Goal: Information Seeking & Learning: Check status

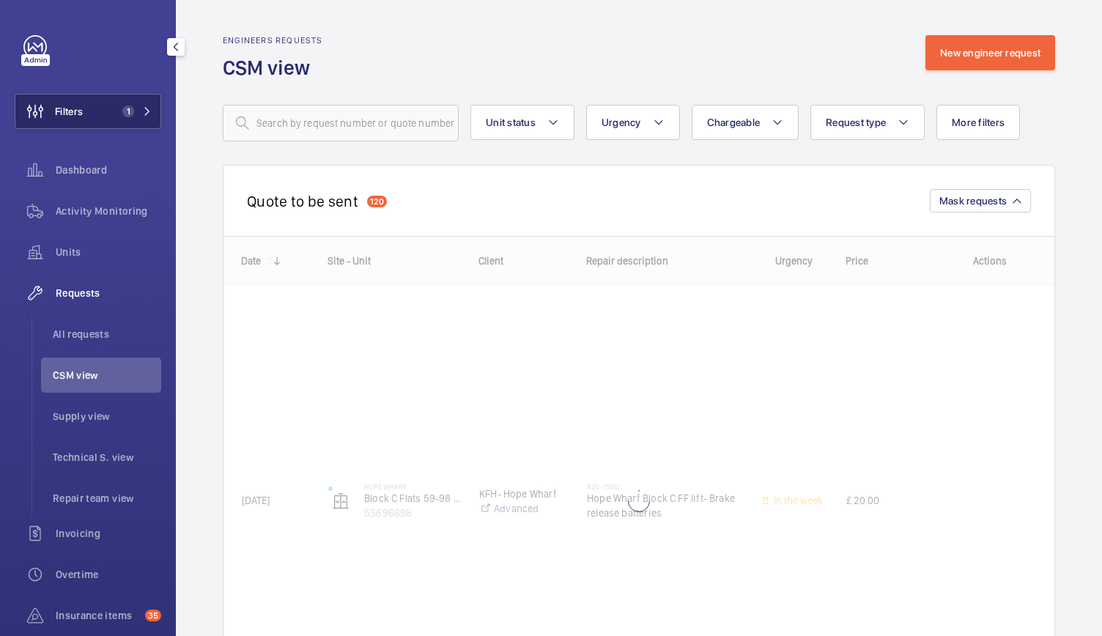
click at [88, 112] on button "Filters 1" at bounding box center [88, 111] width 146 height 35
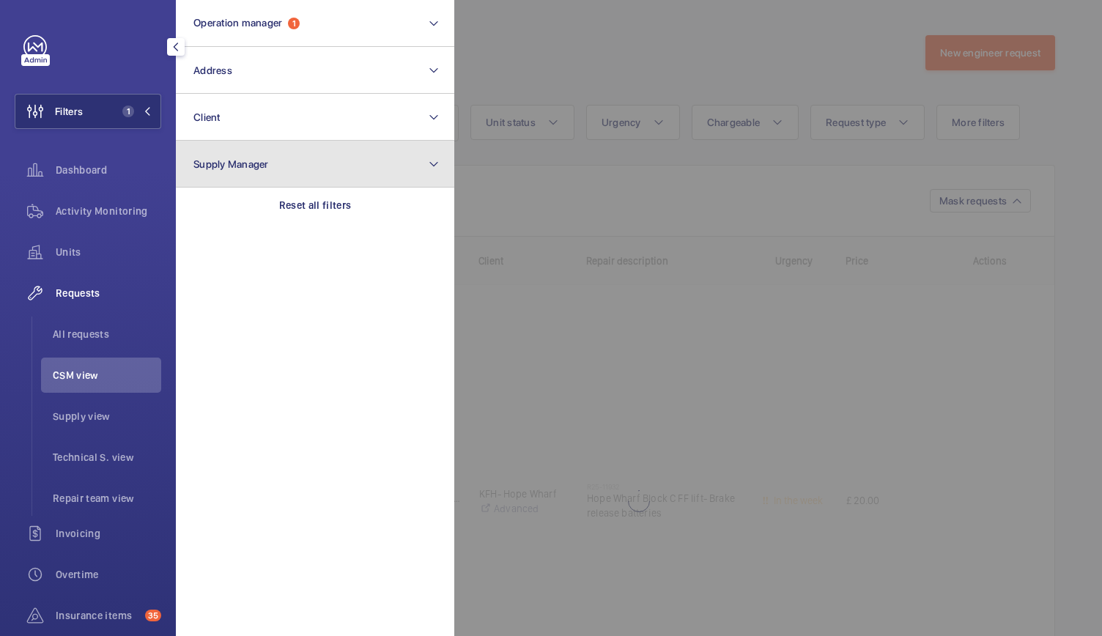
click at [253, 147] on button "Supply Manager" at bounding box center [315, 164] width 278 height 47
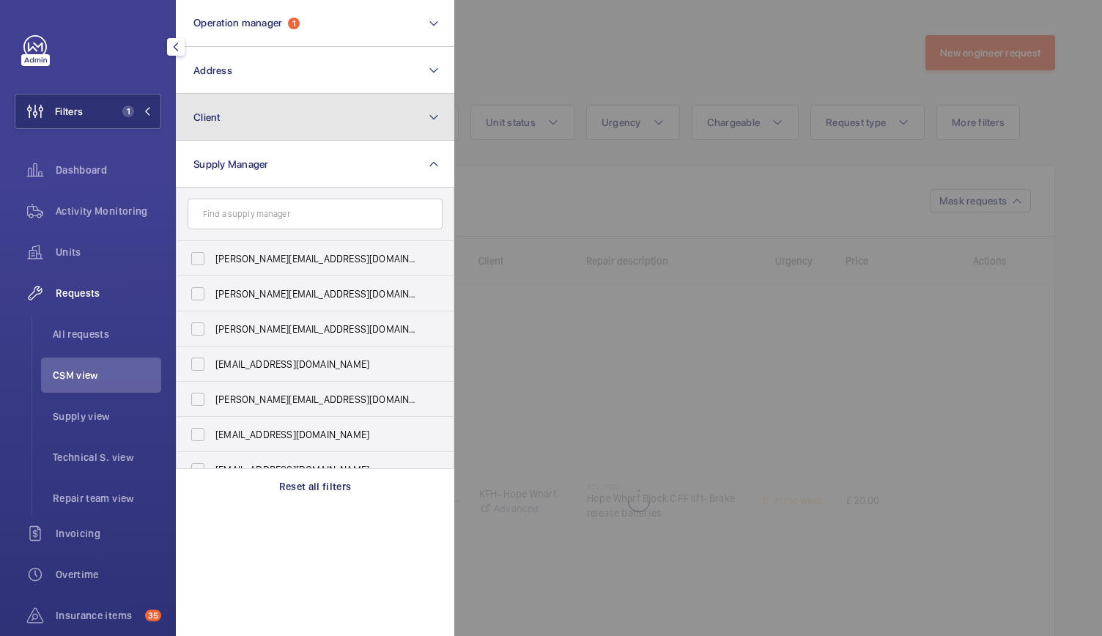
click at [248, 98] on button "Client" at bounding box center [315, 117] width 278 height 47
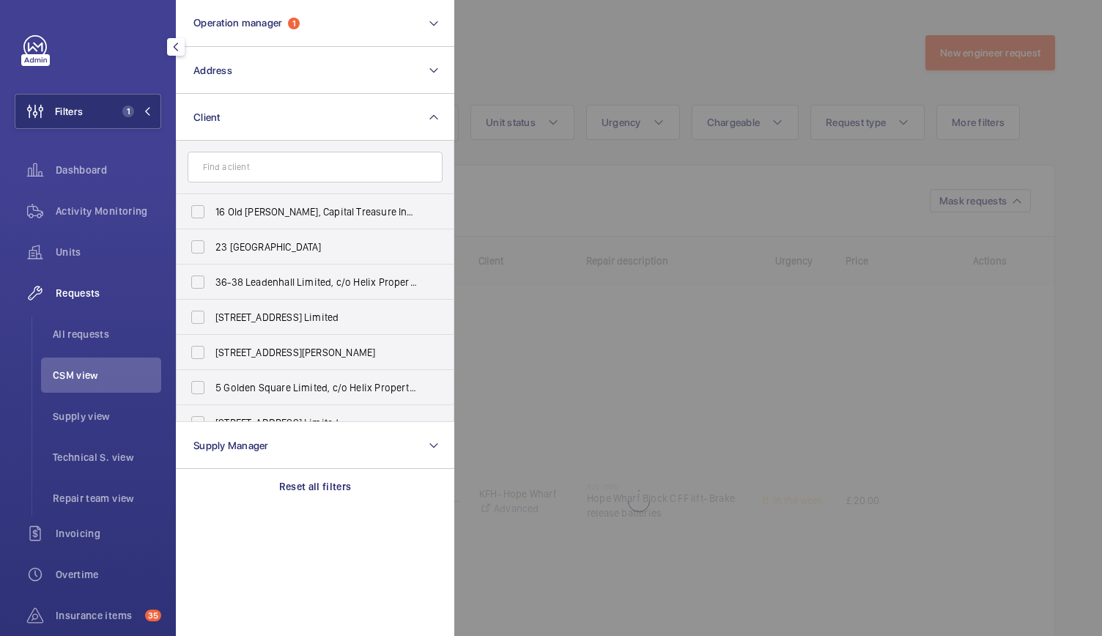
click at [237, 172] on input "text" at bounding box center [315, 167] width 255 height 31
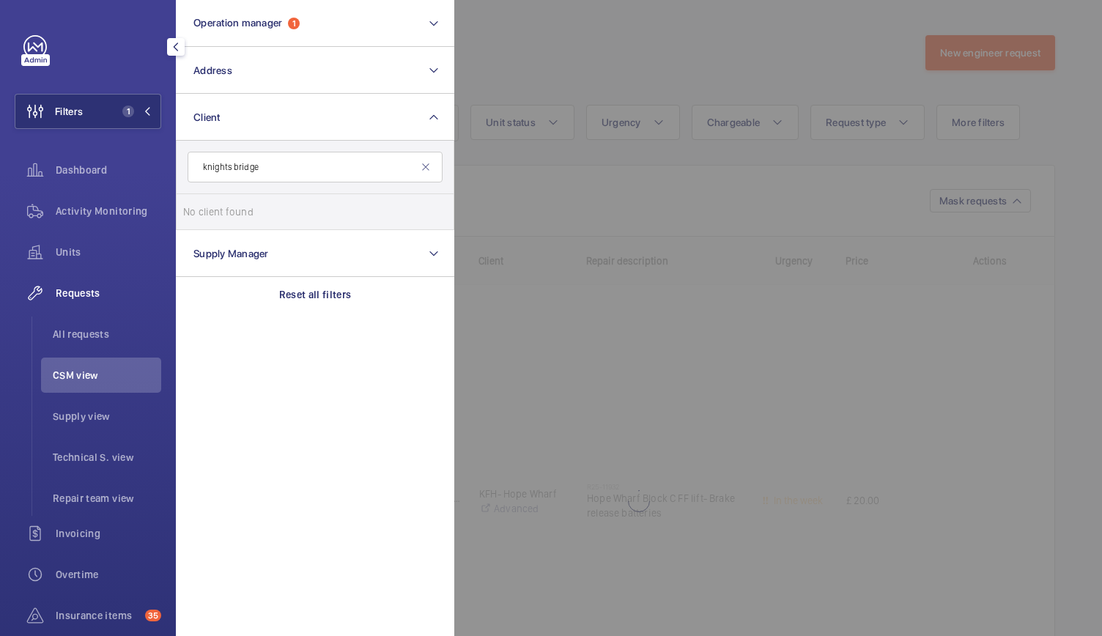
click at [229, 167] on input "knights bridge" at bounding box center [315, 167] width 255 height 31
click at [232, 164] on input "knights bridge" at bounding box center [315, 167] width 255 height 31
type input "knightsbridge"
click at [270, 224] on label "CBRE - KNIGHTSBRIDGE ESTATE" at bounding box center [304, 211] width 255 height 35
click at [212, 224] on input "CBRE - KNIGHTSBRIDGE ESTATE" at bounding box center [197, 211] width 29 height 29
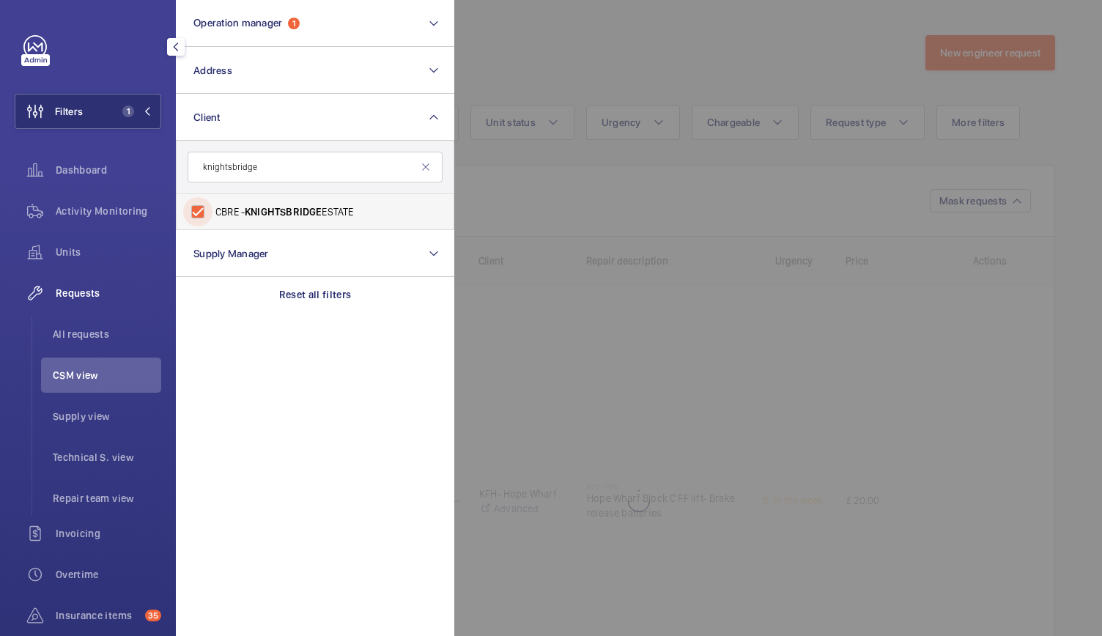
checkbox input "true"
click at [659, 64] on div at bounding box center [1005, 318] width 1102 height 636
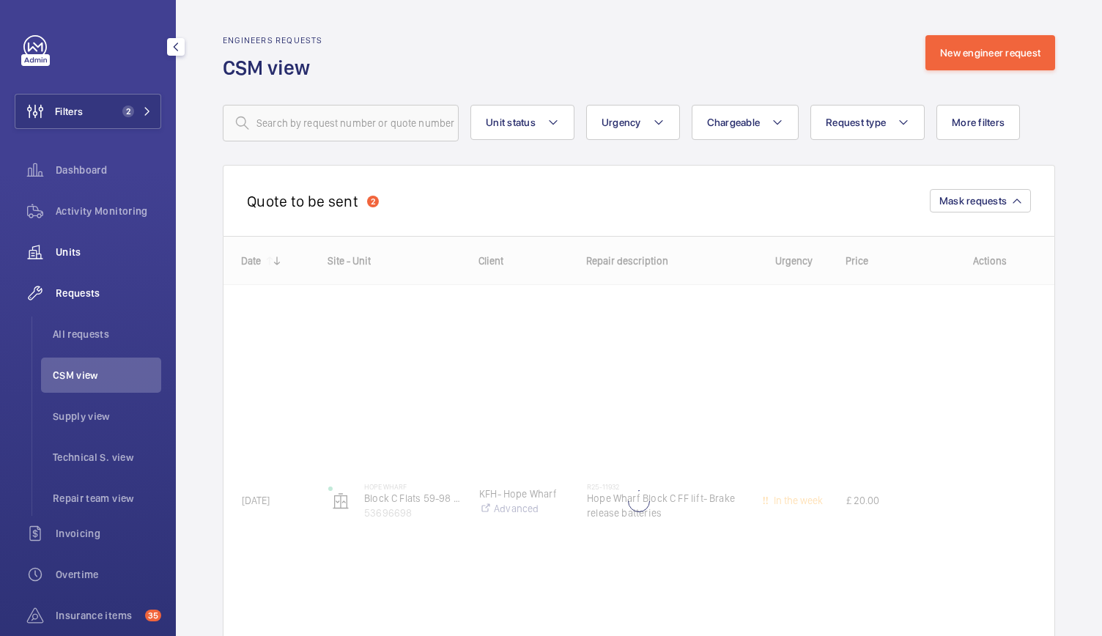
click at [59, 250] on span "Units" at bounding box center [108, 252] width 105 height 15
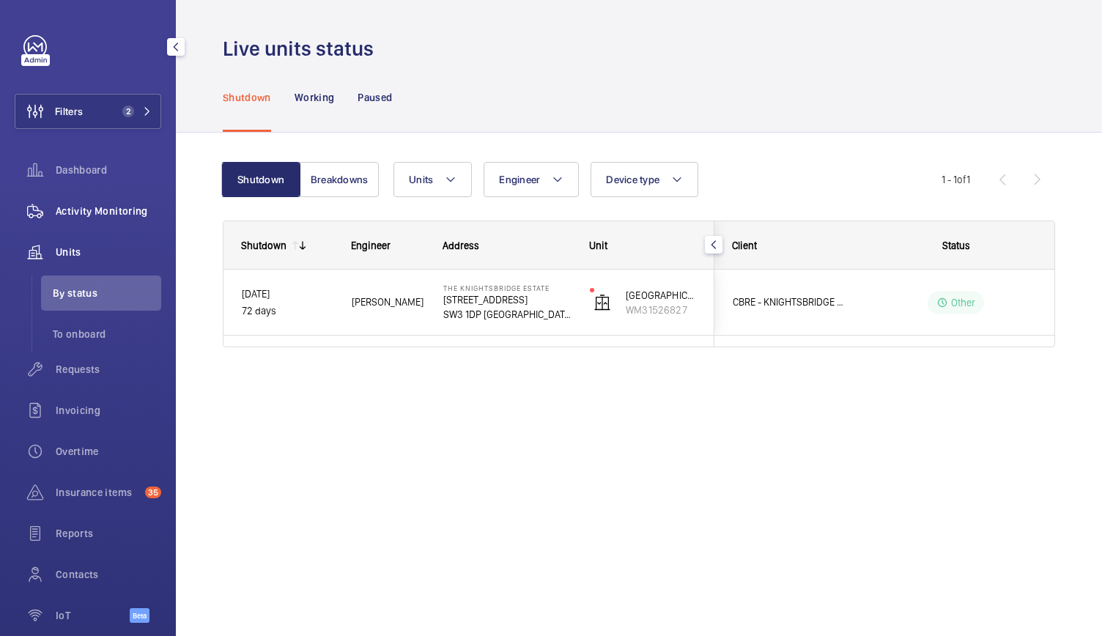
click at [99, 221] on div "Activity Monitoring" at bounding box center [88, 210] width 146 height 35
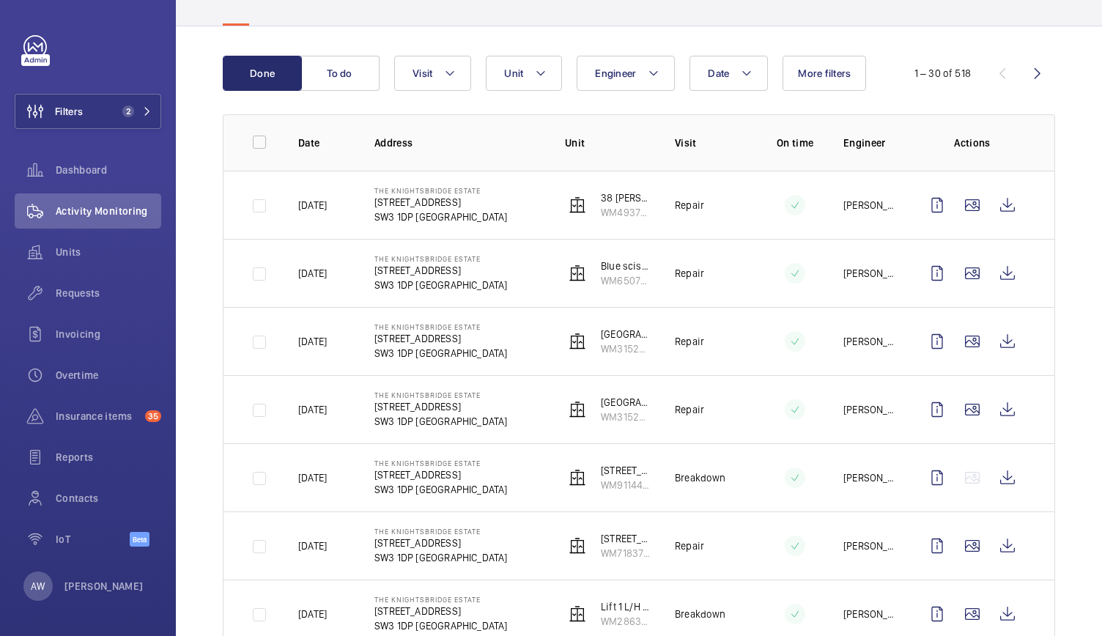
scroll to position [123, 0]
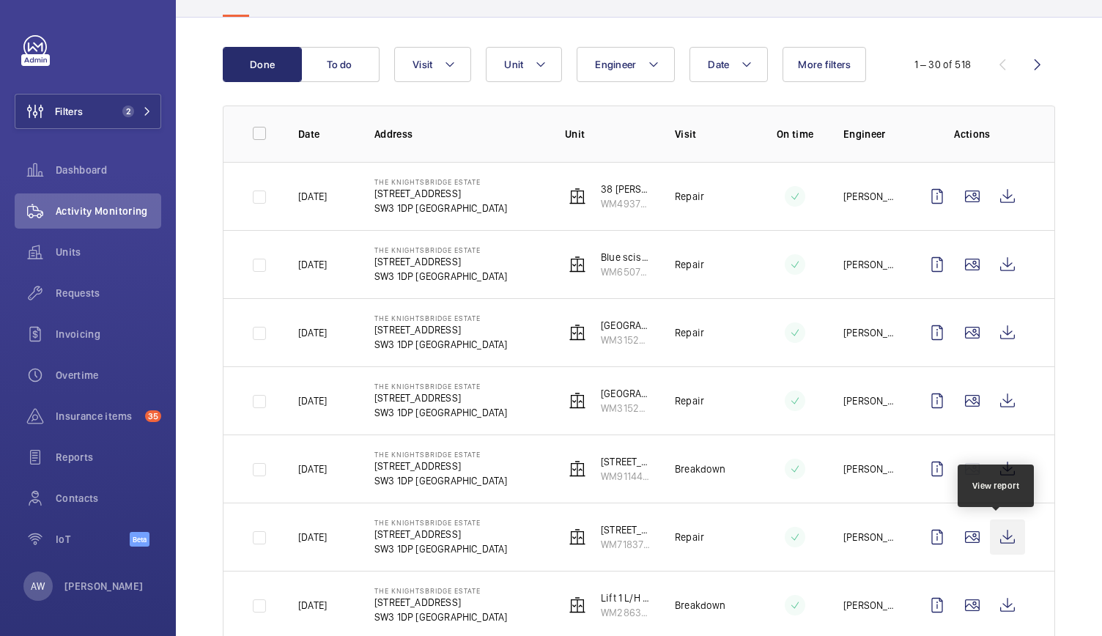
click at [1005, 542] on wm-front-icon-button at bounding box center [1007, 536] width 35 height 35
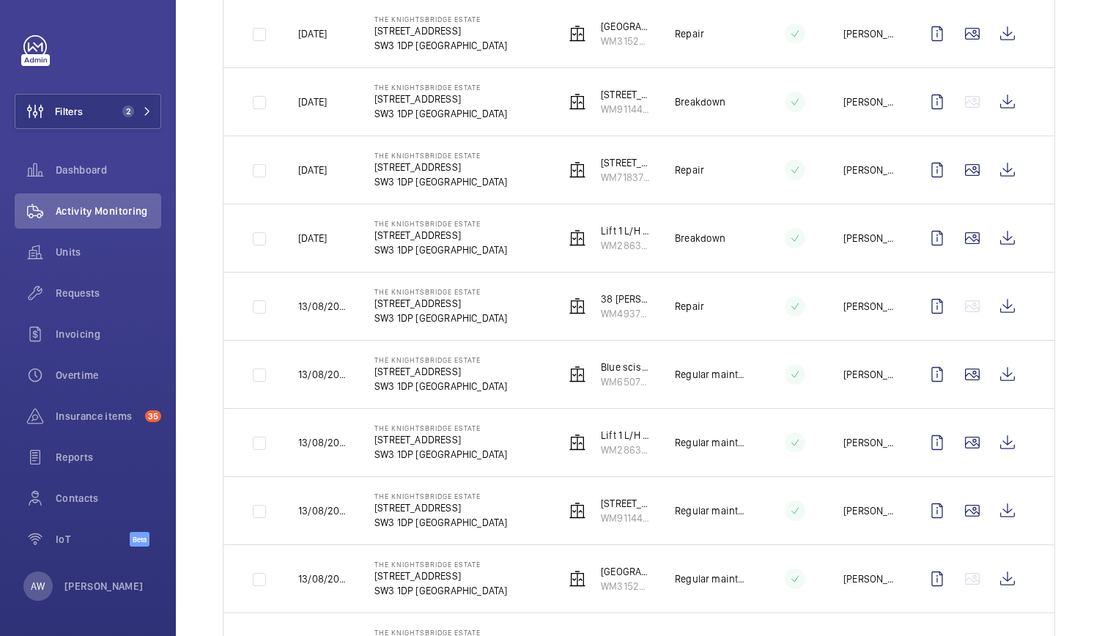
scroll to position [599, 0]
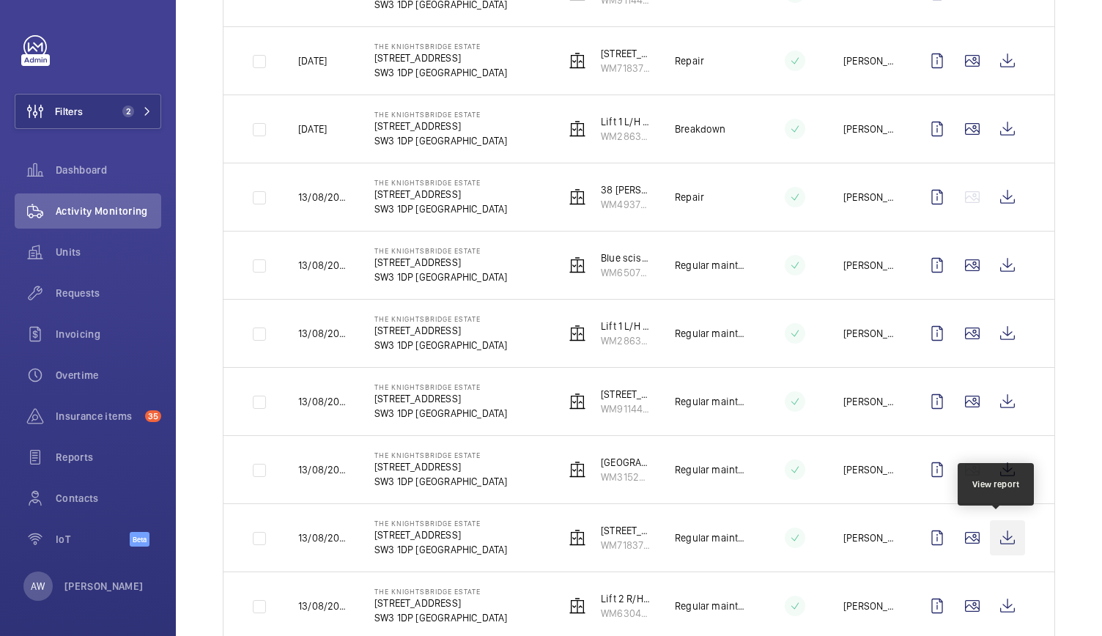
click at [995, 535] on wm-front-icon-button at bounding box center [1007, 537] width 35 height 35
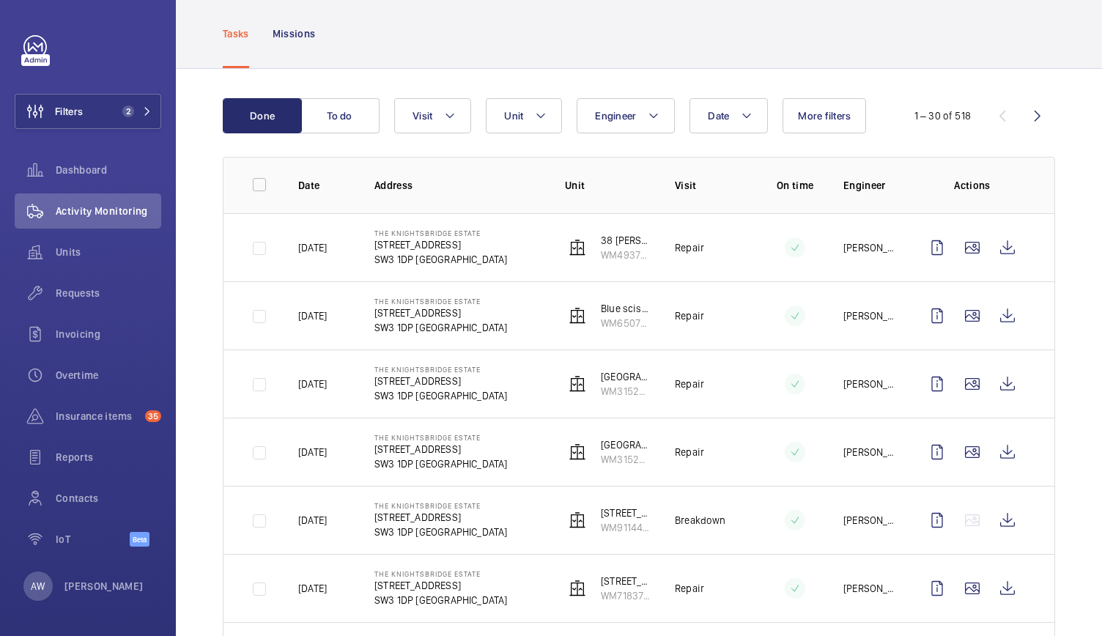
scroll to position [0, 0]
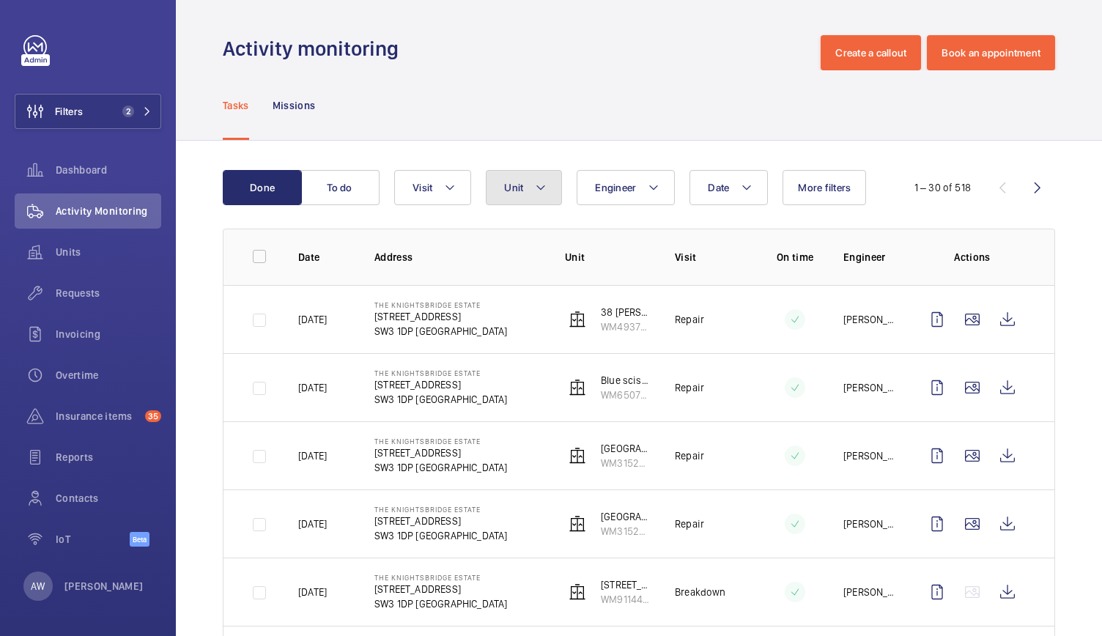
click at [494, 187] on button "Unit" at bounding box center [524, 187] width 76 height 35
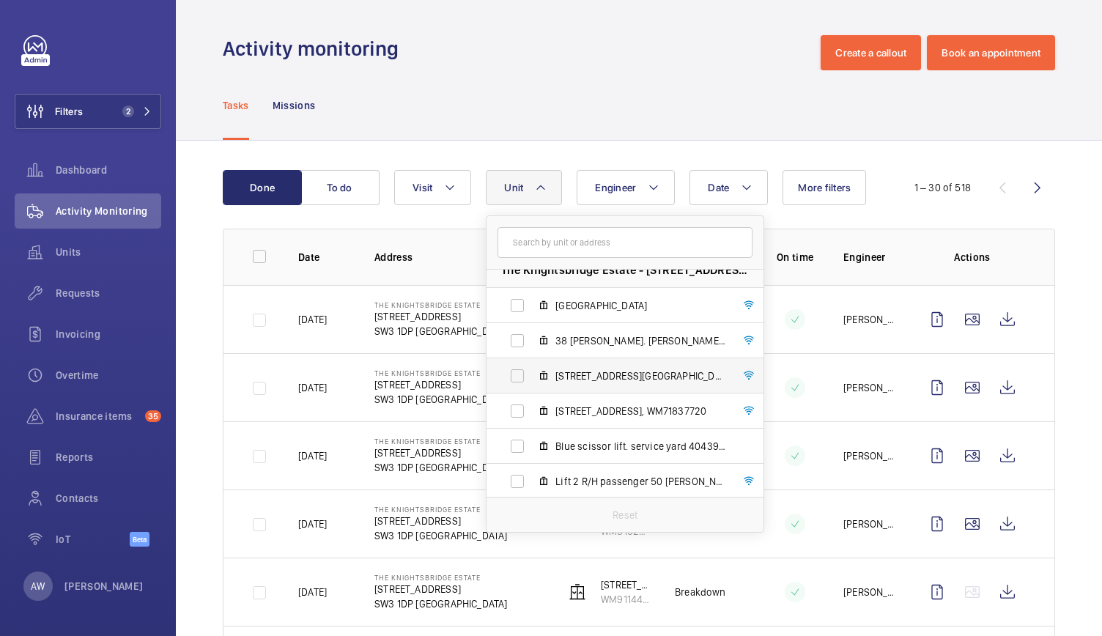
scroll to position [16, 0]
click at [582, 409] on span "67 Brompton Road LH pass, WM71837720" at bounding box center [640, 411] width 170 height 15
click at [532, 409] on input "67 Brompton Road LH pass, WM71837720" at bounding box center [516, 411] width 29 height 29
checkbox input "true"
click at [556, 69] on div "Activity monitoring Create a callout Book an appointment" at bounding box center [639, 52] width 832 height 35
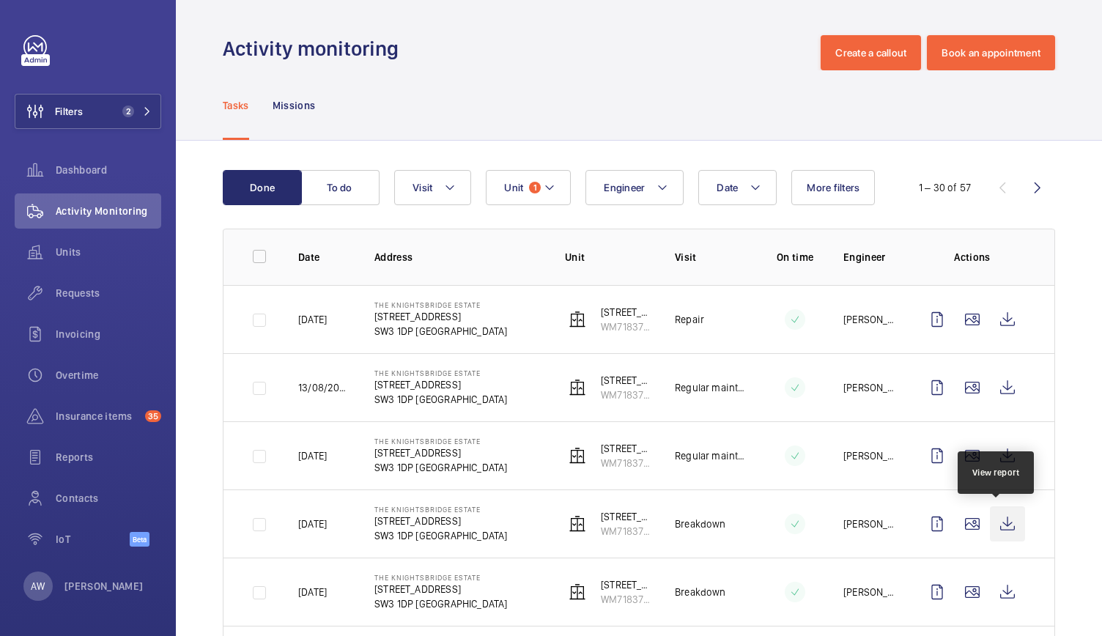
click at [990, 532] on wm-front-icon-button at bounding box center [1007, 523] width 35 height 35
click at [58, 250] on span "Units" at bounding box center [108, 252] width 105 height 15
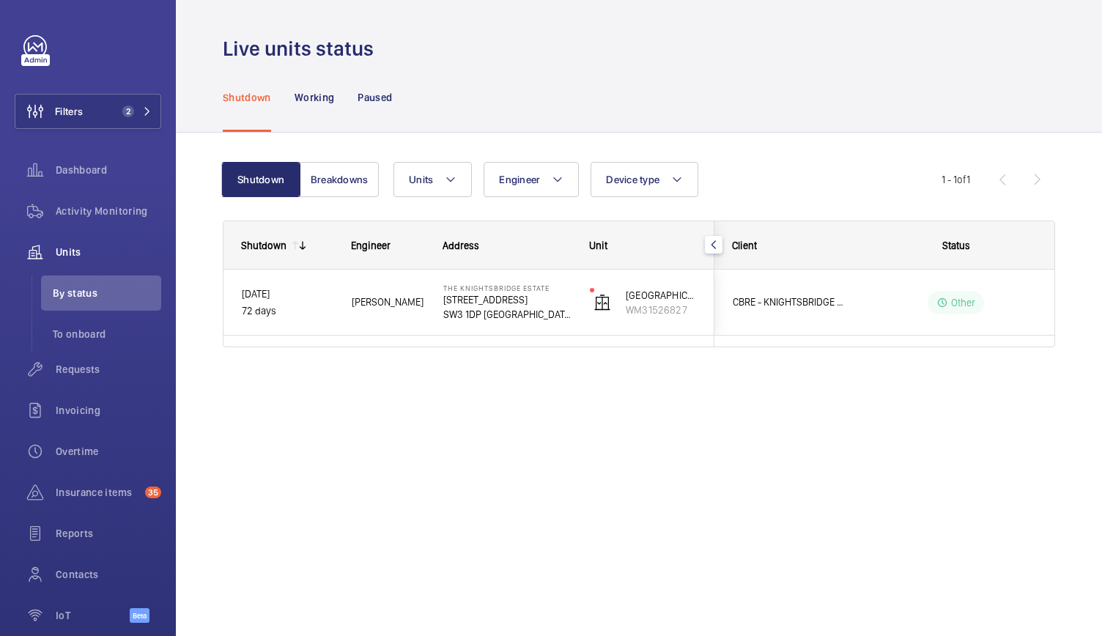
click at [396, 105] on div "Shutdown Working Paused" at bounding box center [639, 97] width 832 height 70
click at [381, 92] on p "Paused" at bounding box center [374, 97] width 34 height 15
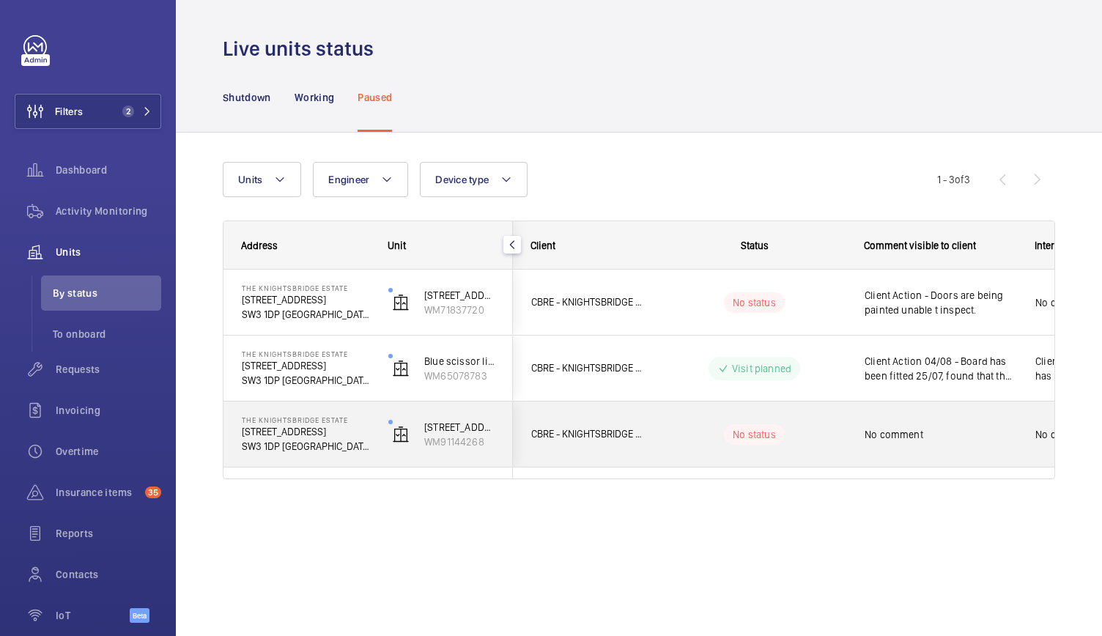
click at [390, 453] on div "67 Brompton Road RH pass WM91144268" at bounding box center [441, 434] width 141 height 66
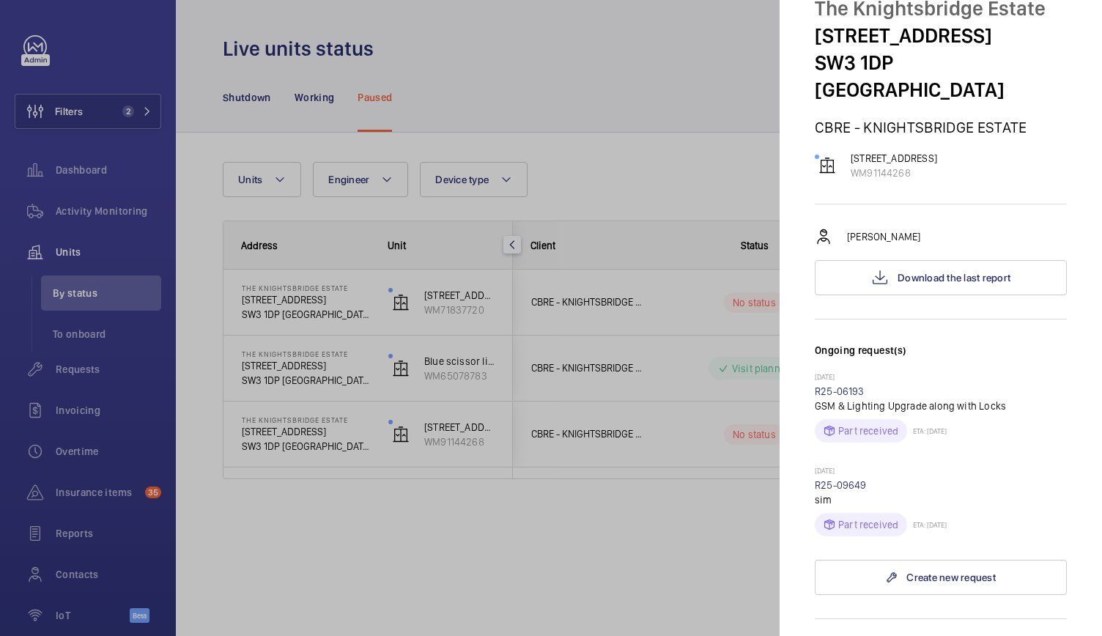
scroll to position [60, 0]
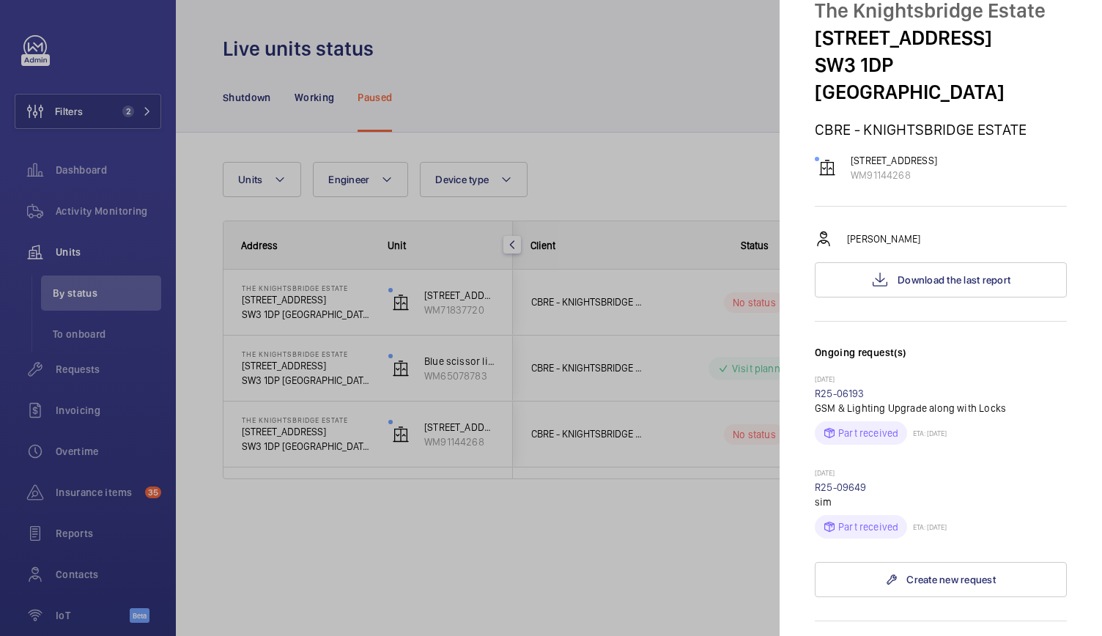
click at [403, 292] on div at bounding box center [551, 318] width 1102 height 636
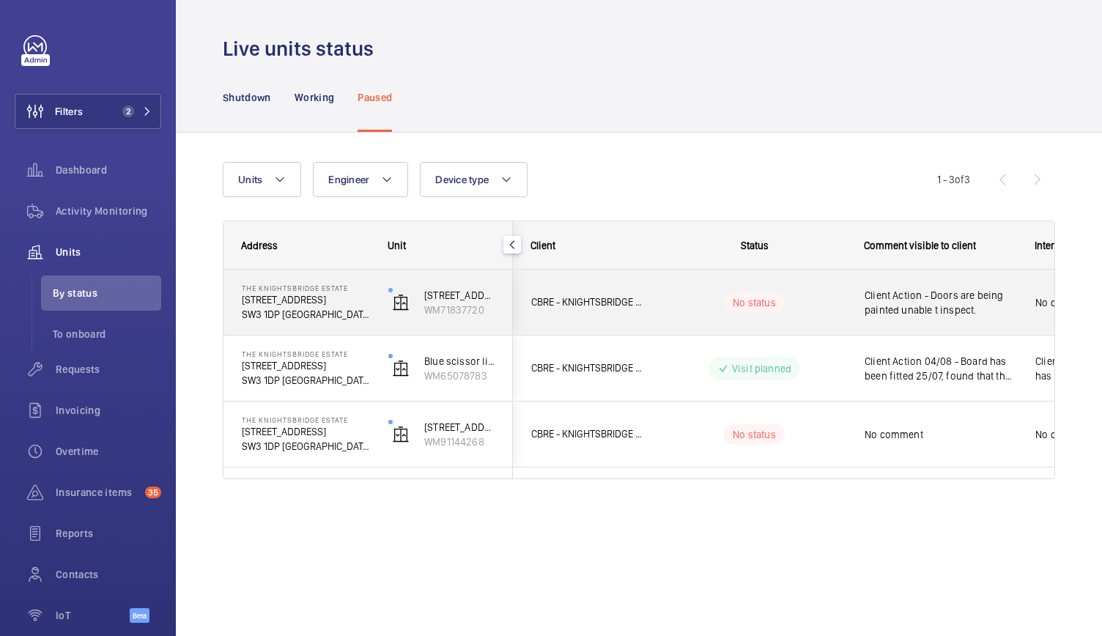
click at [376, 305] on div "67 Brompton Road LH pass WM71837720" at bounding box center [441, 303] width 141 height 66
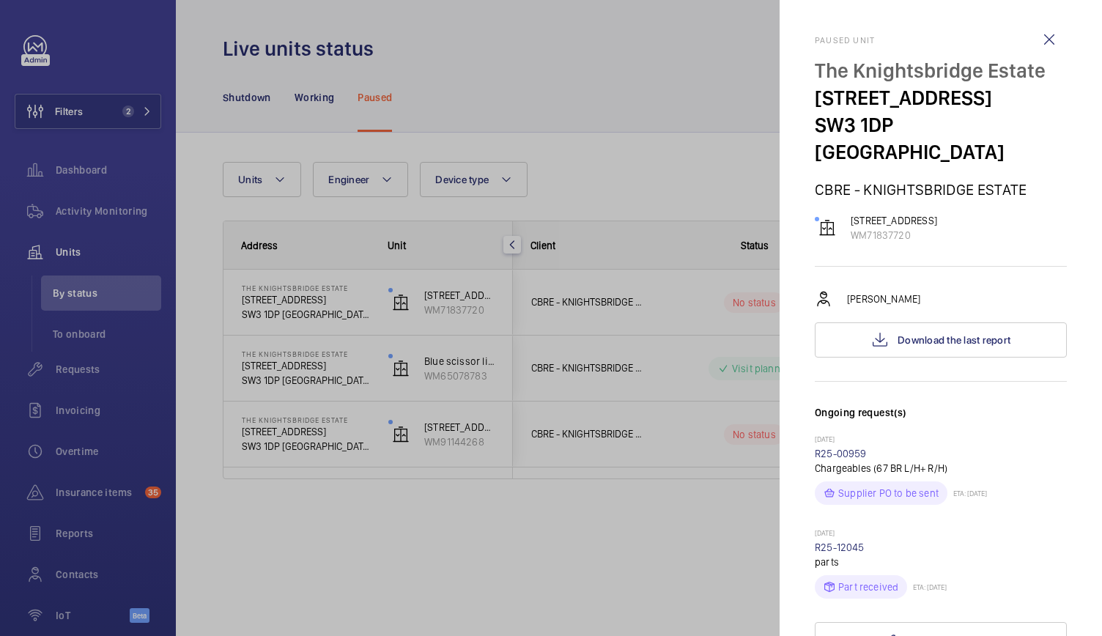
scroll to position [118, 0]
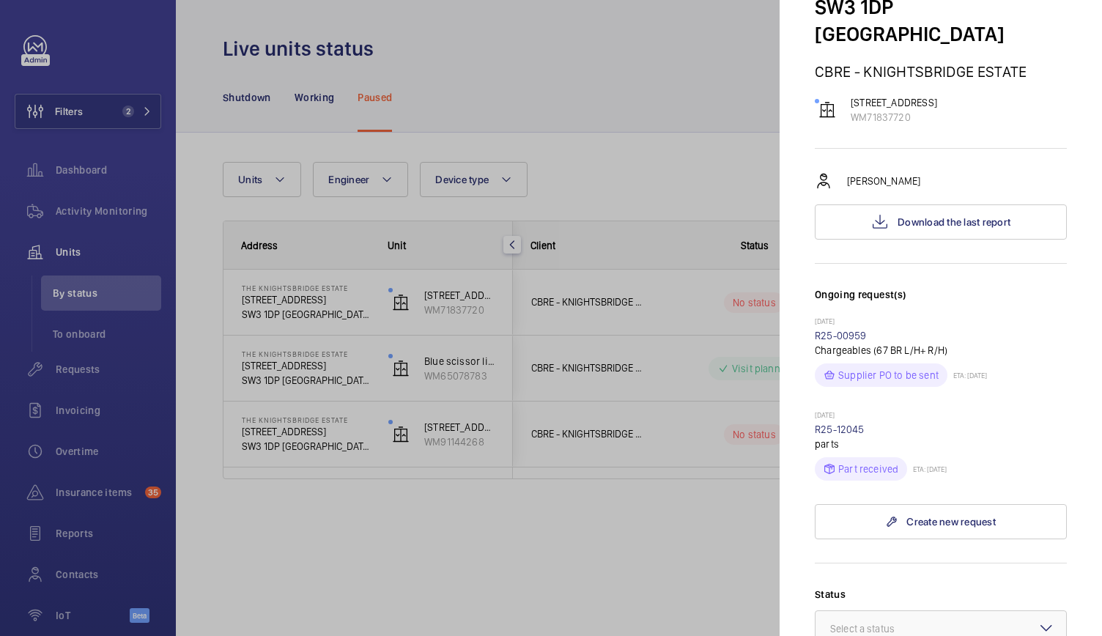
click at [376, 455] on div at bounding box center [551, 318] width 1102 height 636
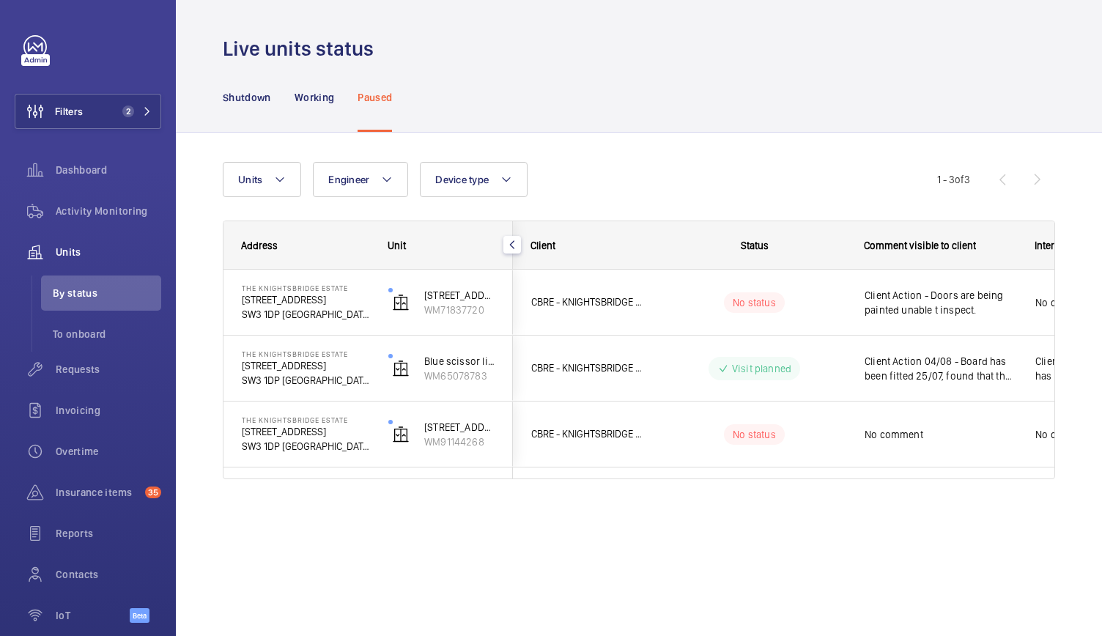
scroll to position [0, 0]
click at [100, 108] on button "Filters 2" at bounding box center [88, 111] width 146 height 35
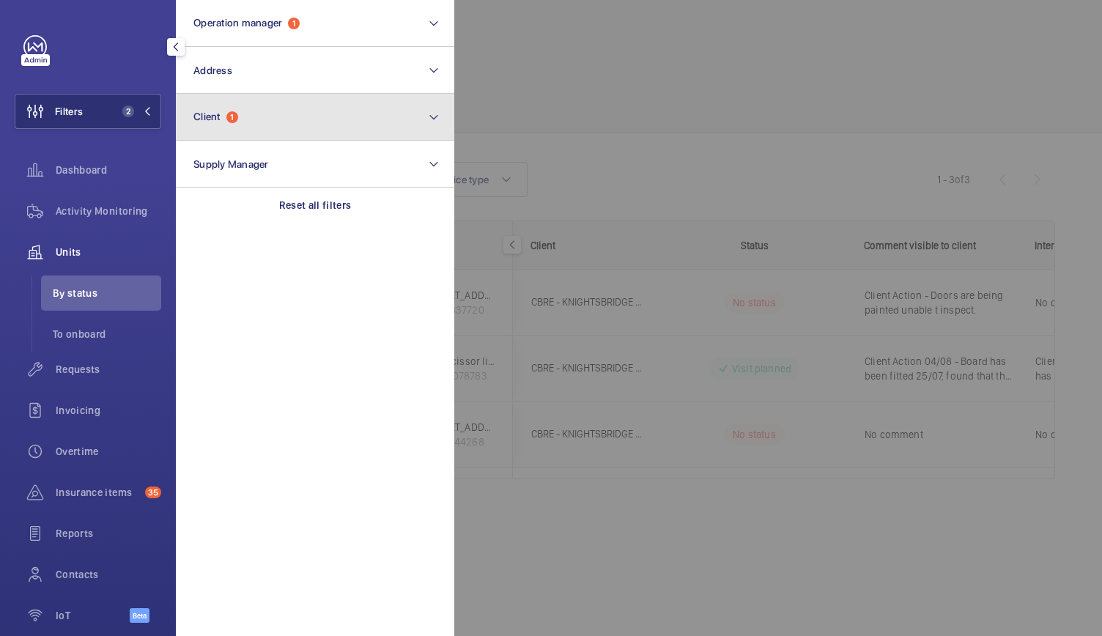
click at [237, 119] on span "1" at bounding box center [232, 117] width 12 height 12
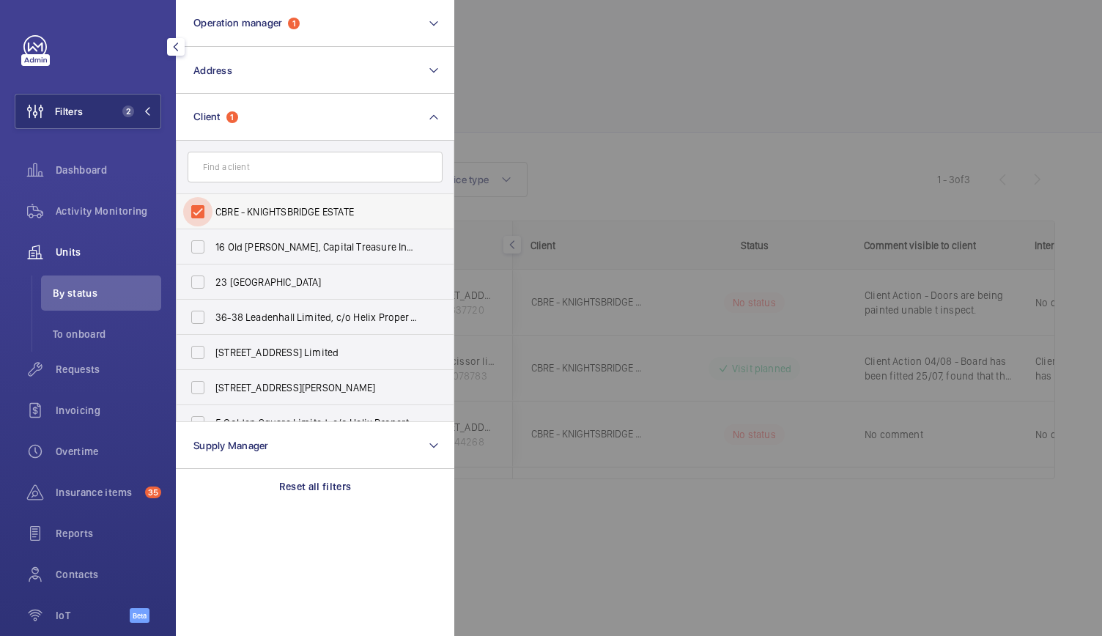
click at [198, 215] on input "CBRE - KNIGHTSBRIDGE ESTATE" at bounding box center [197, 211] width 29 height 29
checkbox input "false"
click at [630, 143] on div at bounding box center [1005, 318] width 1102 height 636
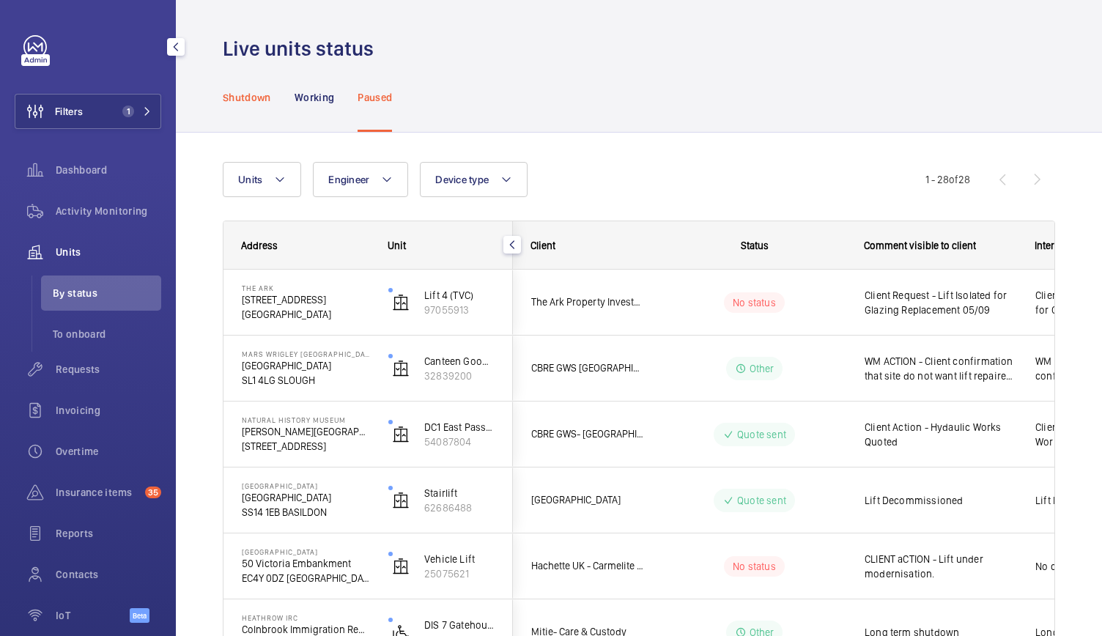
click at [256, 94] on p "Shutdown" at bounding box center [247, 97] width 48 height 15
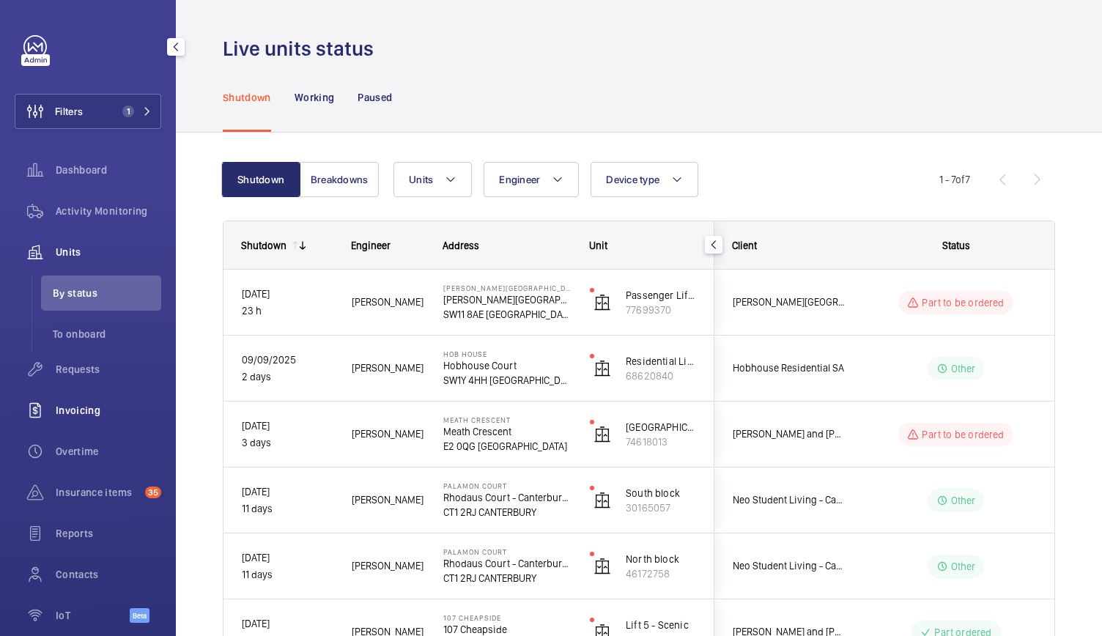
scroll to position [67, 0]
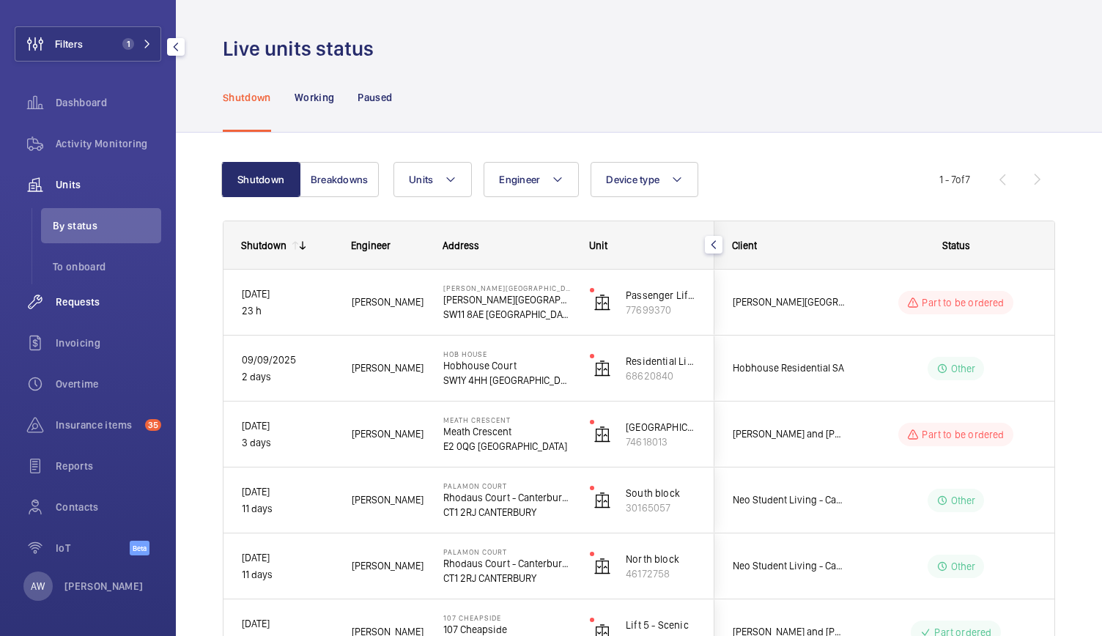
click at [78, 294] on span "Requests" at bounding box center [108, 301] width 105 height 15
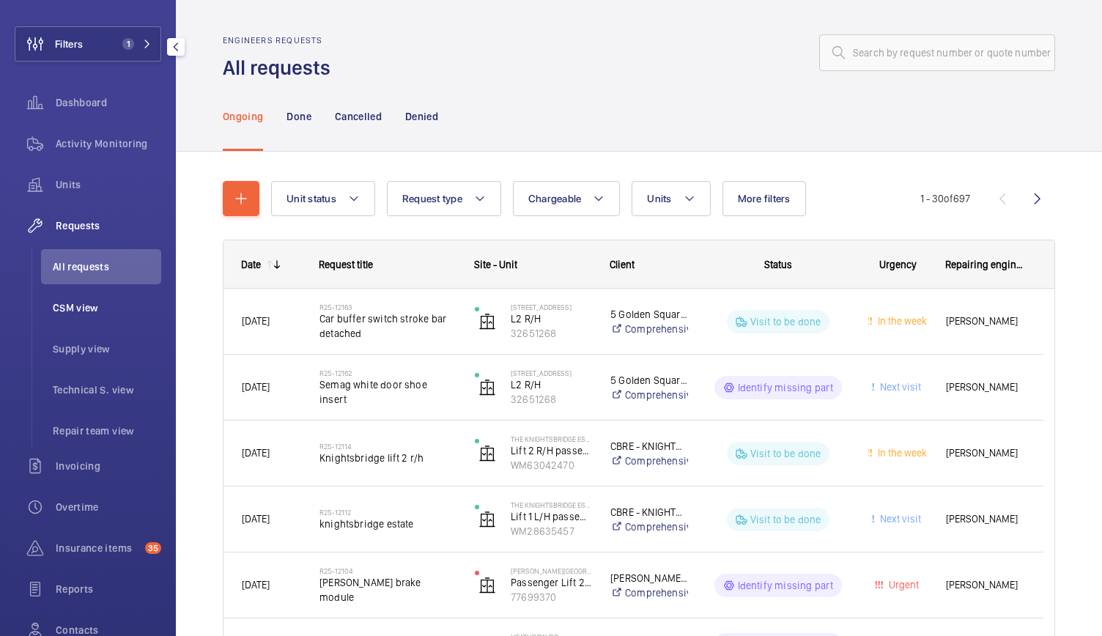
click at [86, 313] on span "CSM view" at bounding box center [107, 307] width 108 height 15
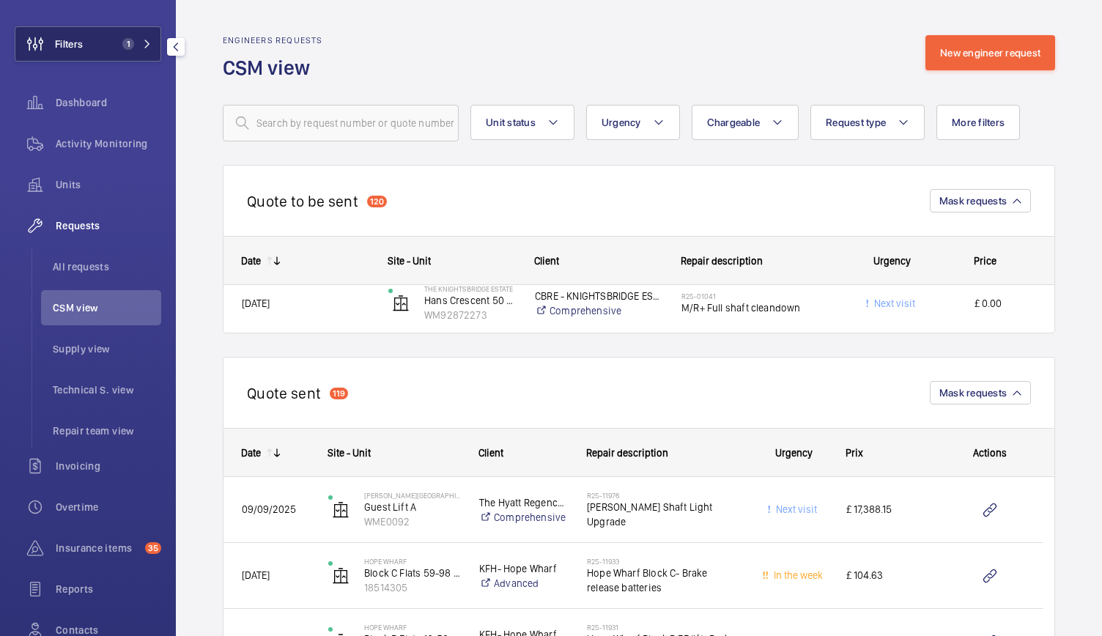
click at [79, 48] on span "Filters" at bounding box center [69, 44] width 28 height 15
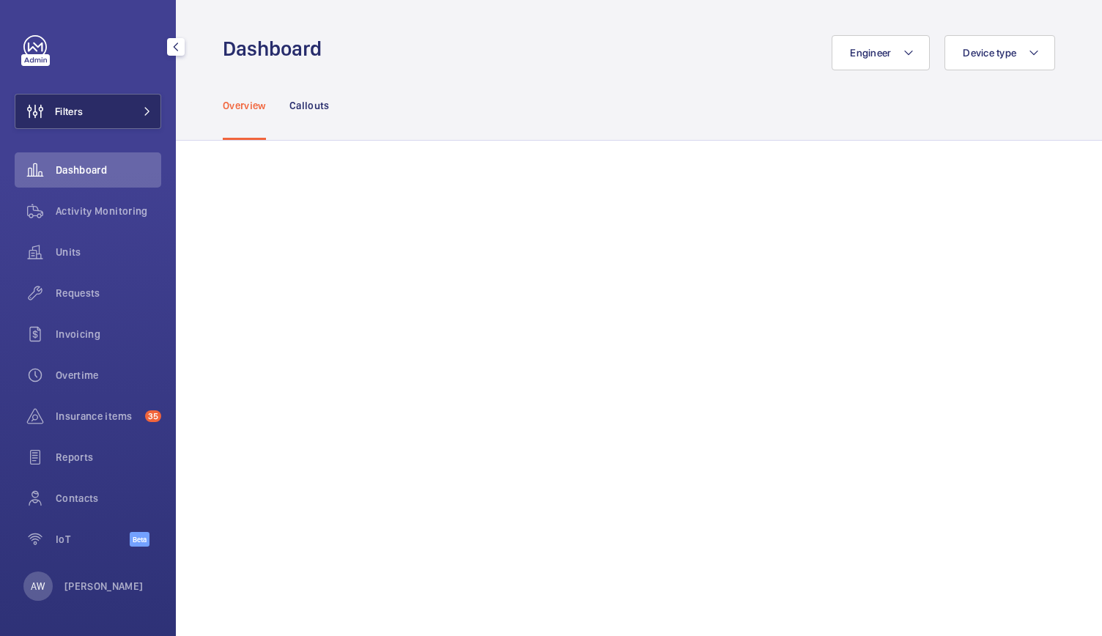
click at [148, 119] on button "Filters" at bounding box center [88, 111] width 146 height 35
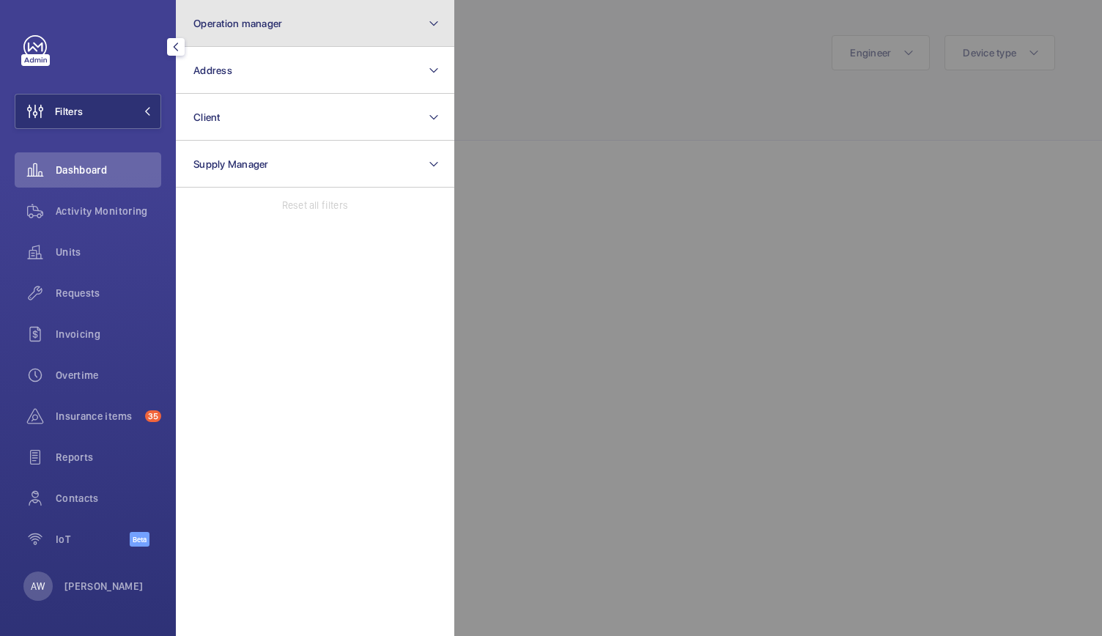
click at [330, 17] on button "Operation manager" at bounding box center [315, 23] width 278 height 47
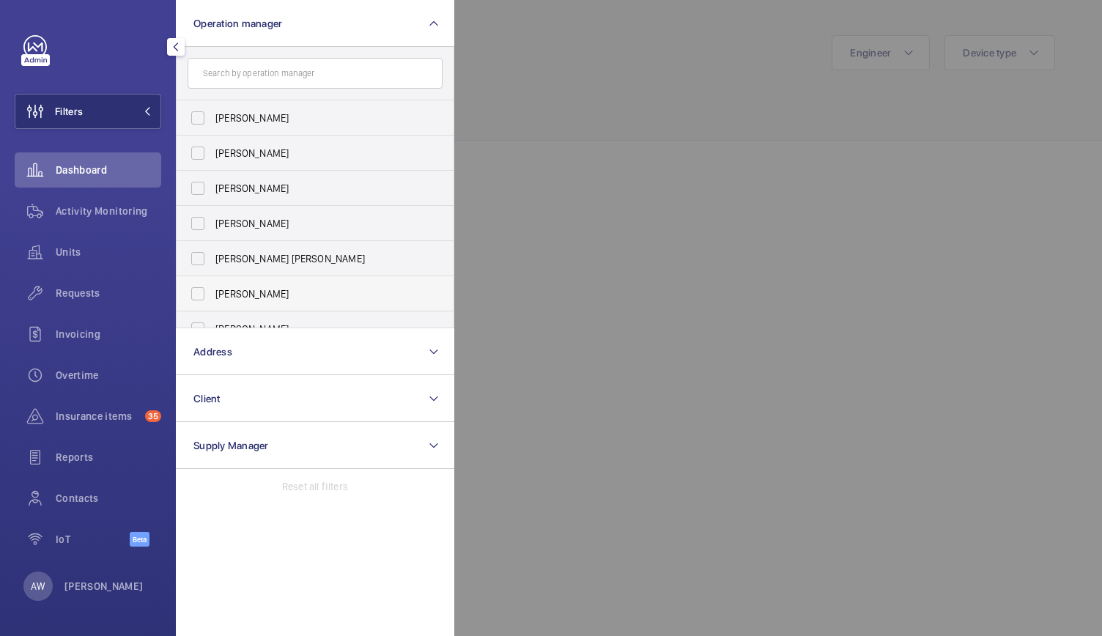
scroll to position [54, 0]
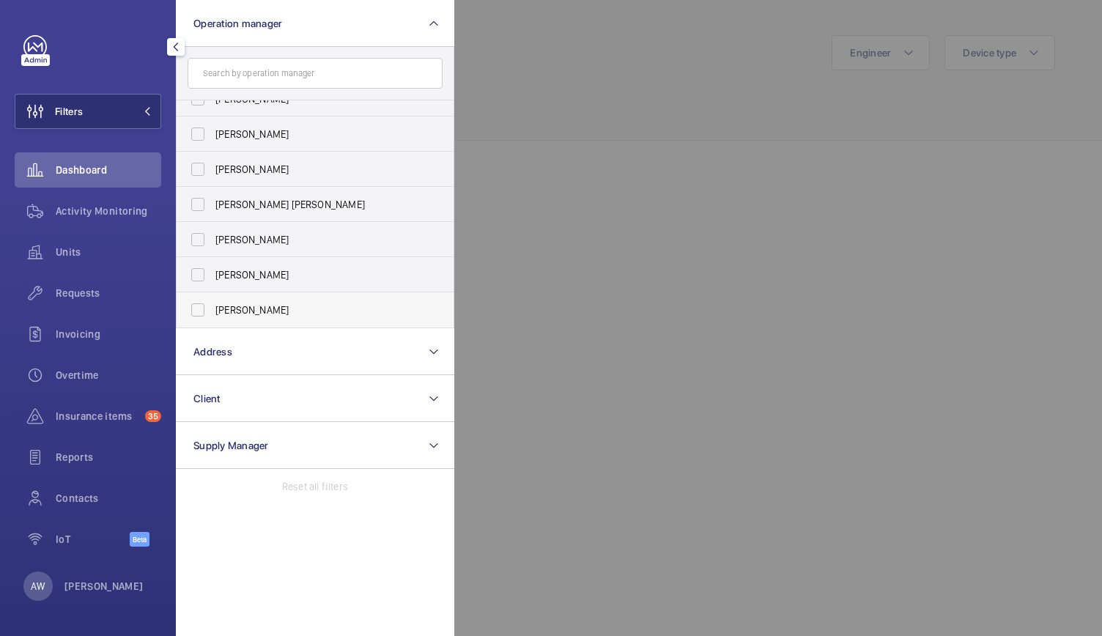
click at [230, 303] on span "[PERSON_NAME]" at bounding box center [315, 310] width 201 height 15
click at [212, 302] on input "[PERSON_NAME]" at bounding box center [197, 309] width 29 height 29
checkbox input "true"
click at [80, 292] on span "Requests" at bounding box center [108, 293] width 105 height 15
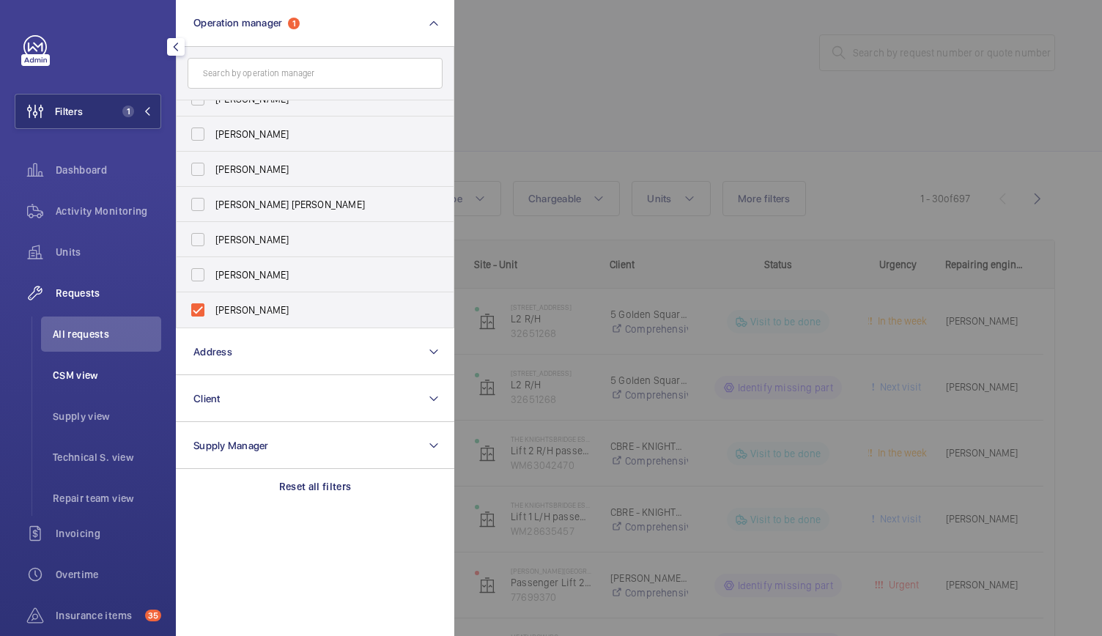
click at [86, 382] on span "CSM view" at bounding box center [107, 375] width 108 height 15
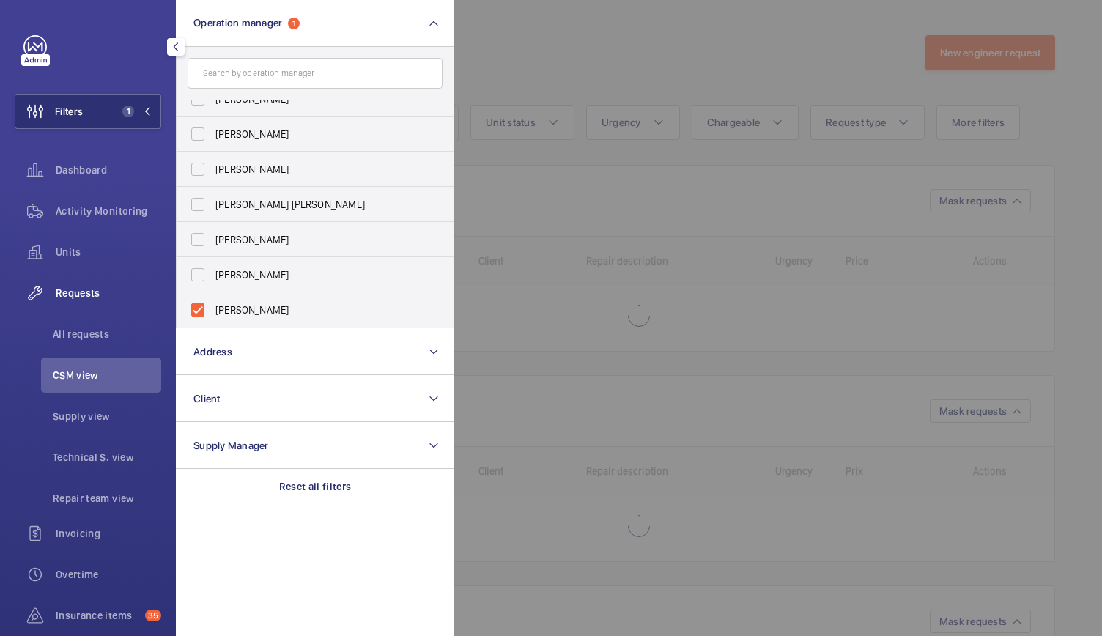
click at [687, 197] on div at bounding box center [1005, 318] width 1102 height 636
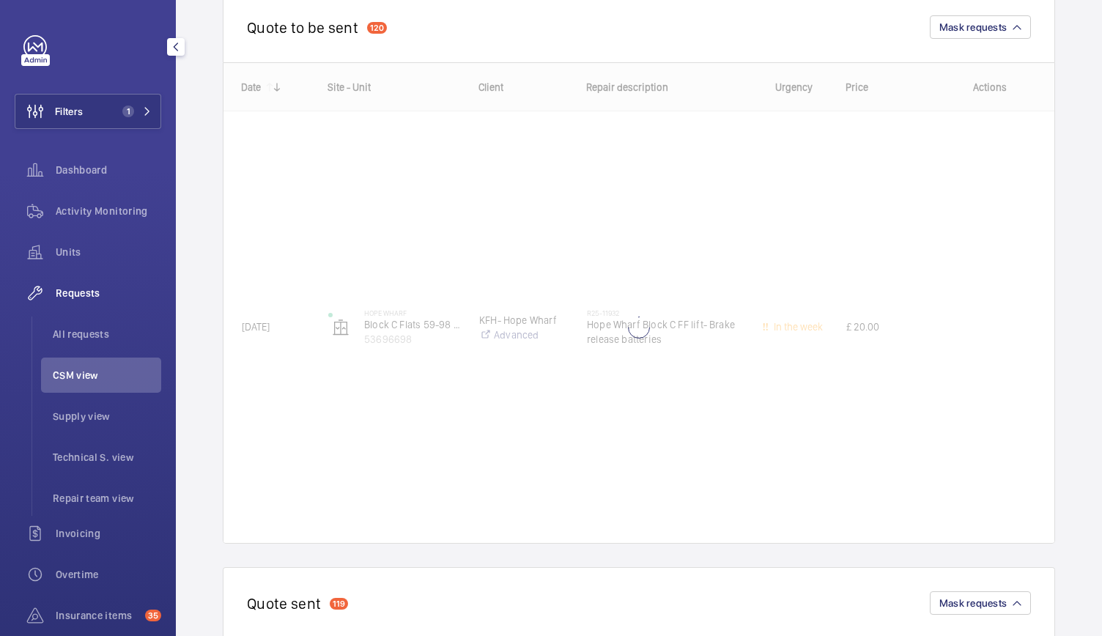
scroll to position [174, 0]
click at [103, 323] on li "All requests" at bounding box center [101, 333] width 120 height 35
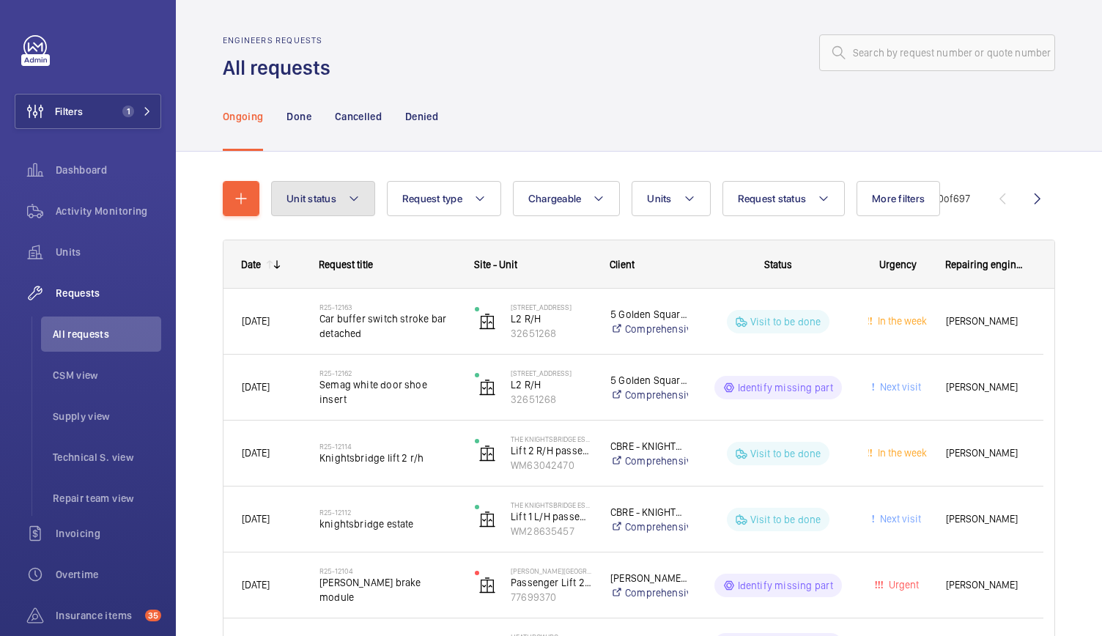
click at [353, 197] on mat-icon at bounding box center [354, 199] width 12 height 18
click at [584, 203] on button "Chargeable" at bounding box center [567, 198] width 108 height 35
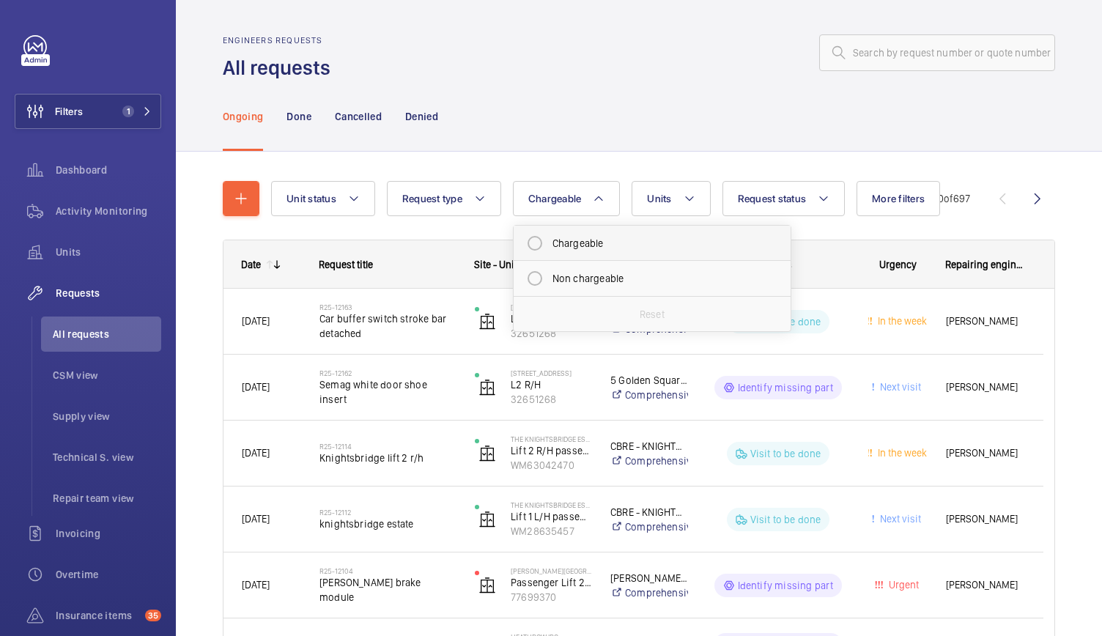
click at [572, 244] on mat-radio-button "Chargeable" at bounding box center [652, 243] width 264 height 29
radio input "true"
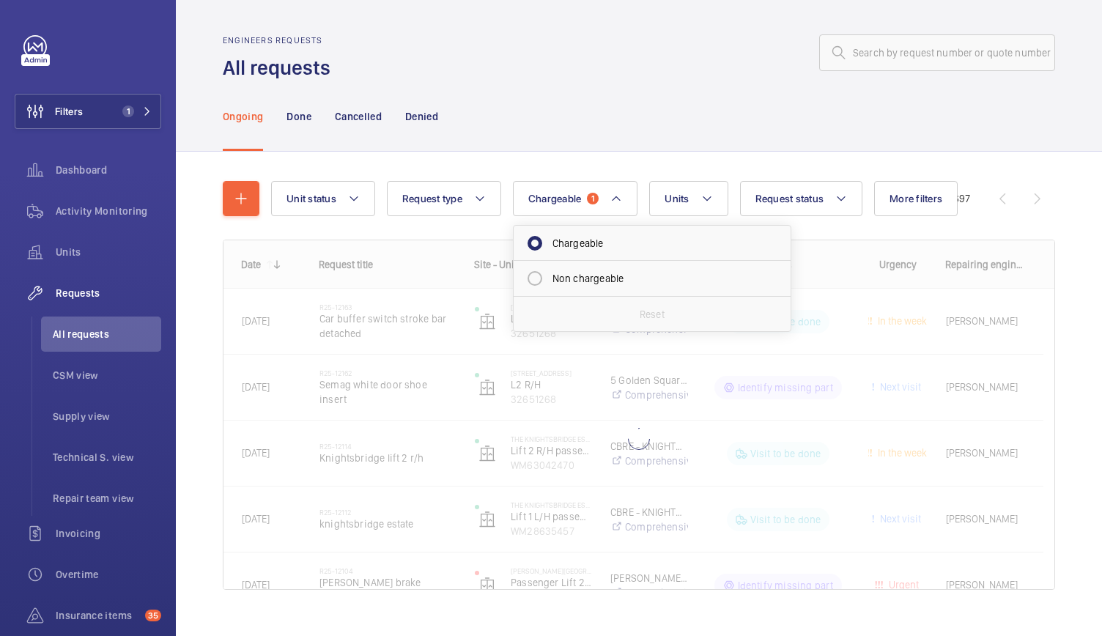
click at [592, 106] on div "Ongoing Done Cancelled Denied" at bounding box center [639, 116] width 832 height 70
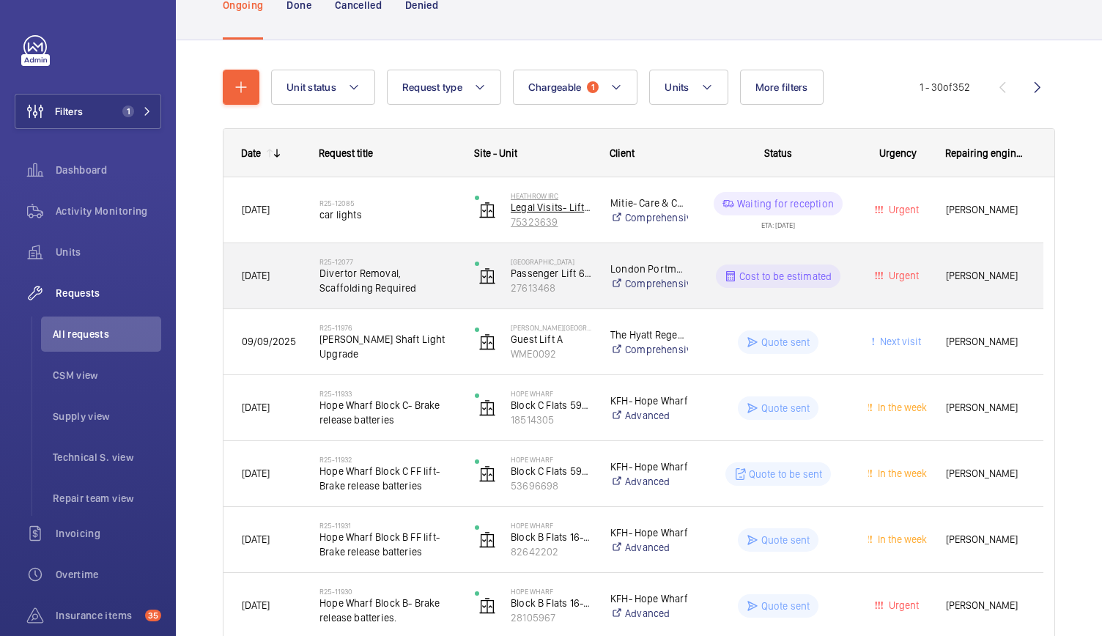
scroll to position [113, 0]
drag, startPoint x: 545, startPoint y: 330, endPoint x: 558, endPoint y: 294, distance: 38.9
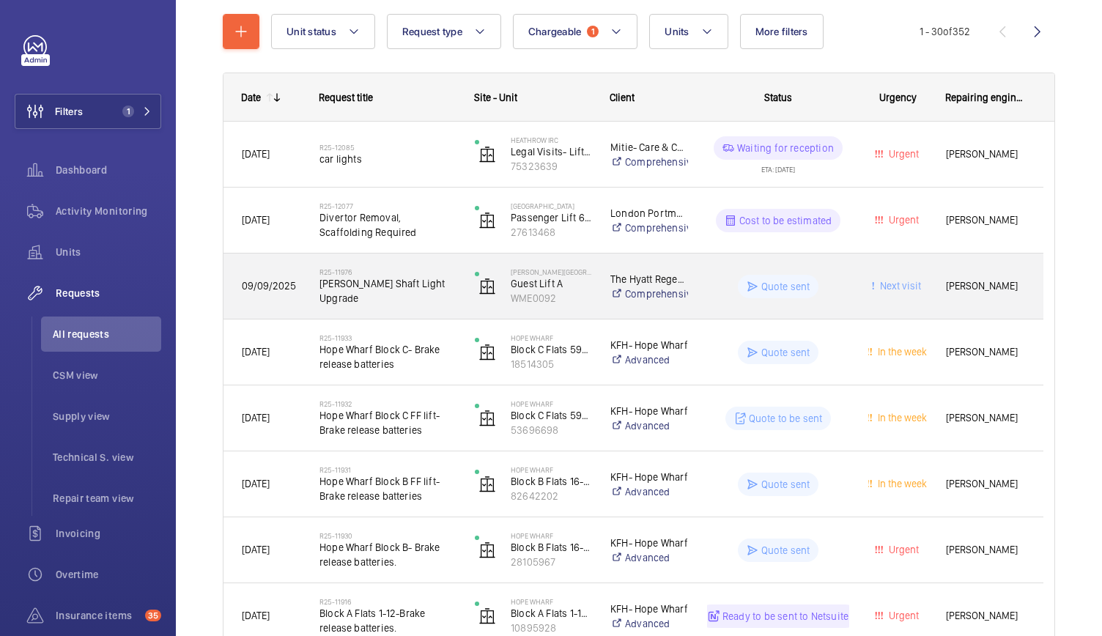
scroll to position [191, 0]
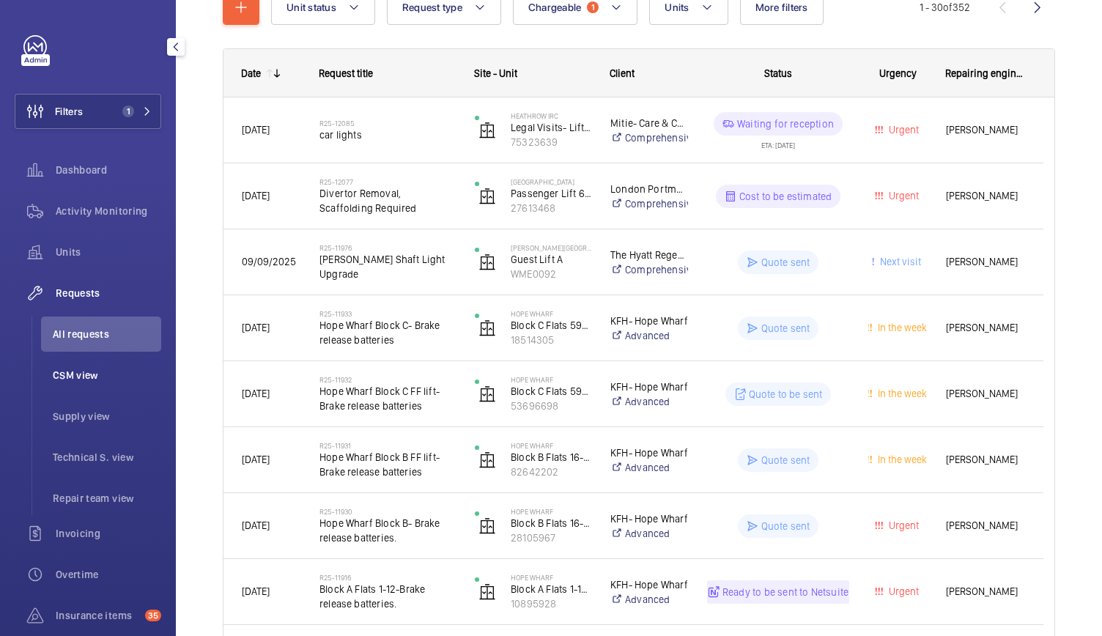
click at [85, 368] on span "CSM view" at bounding box center [107, 375] width 108 height 15
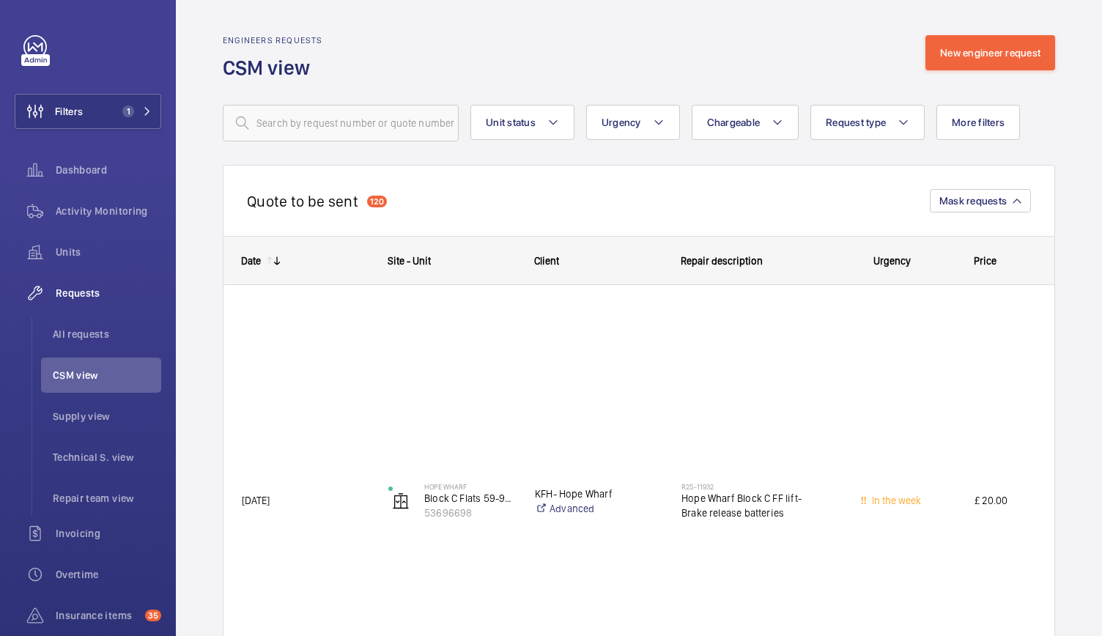
scroll to position [26, 0]
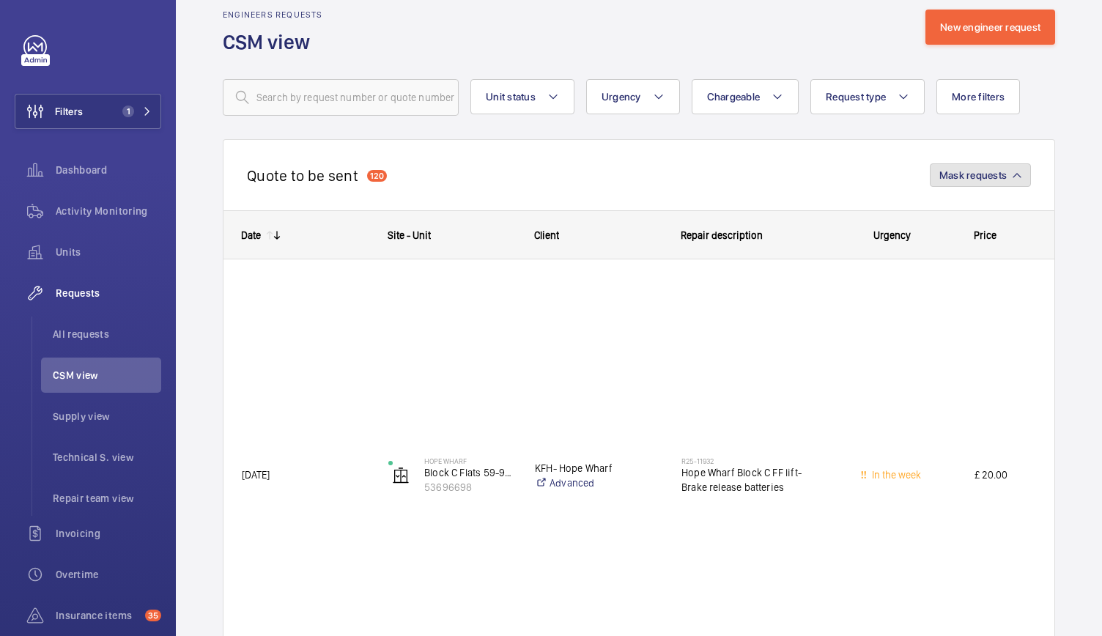
click at [955, 182] on button "Mask requests" at bounding box center [979, 174] width 101 height 23
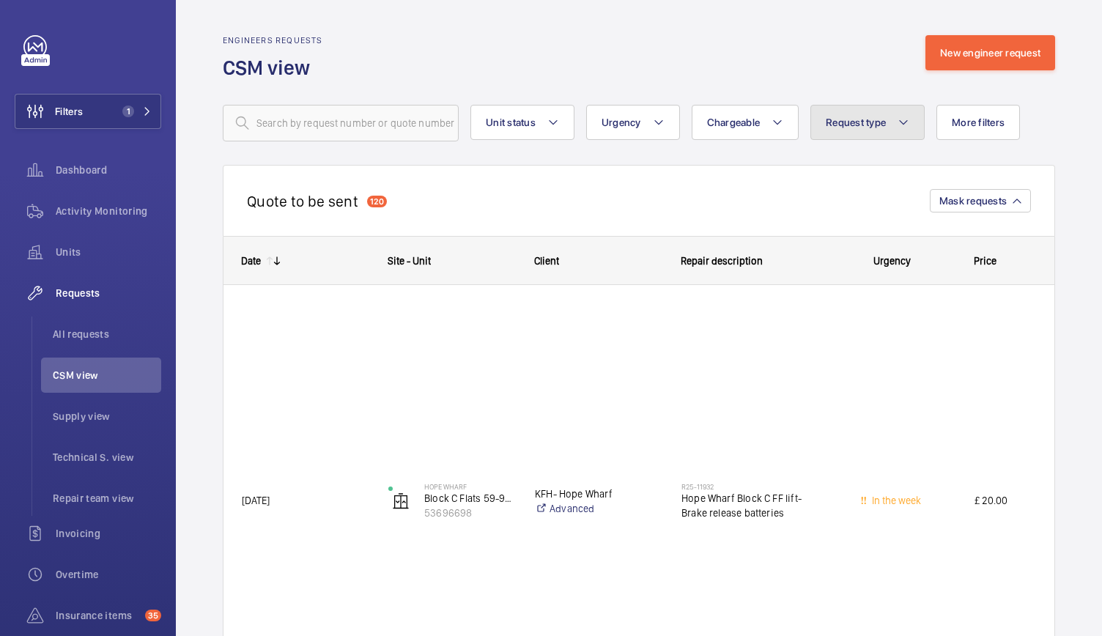
click at [838, 121] on span "Request type" at bounding box center [855, 122] width 60 height 12
click at [751, 109] on button "Chargeable" at bounding box center [745, 122] width 108 height 35
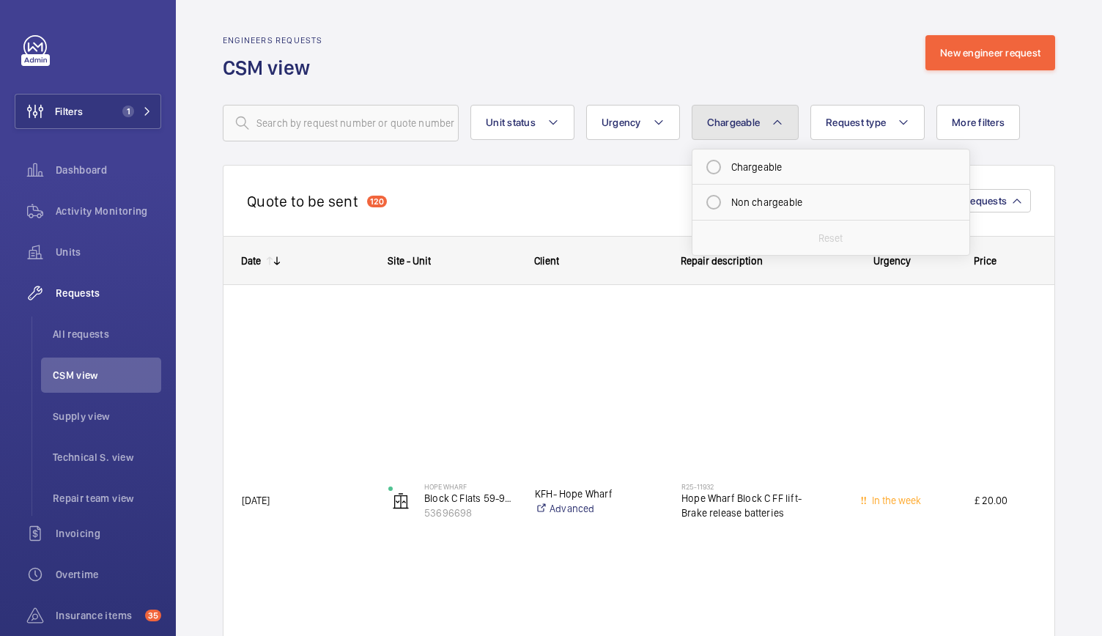
click at [751, 109] on button "Chargeable" at bounding box center [745, 122] width 108 height 35
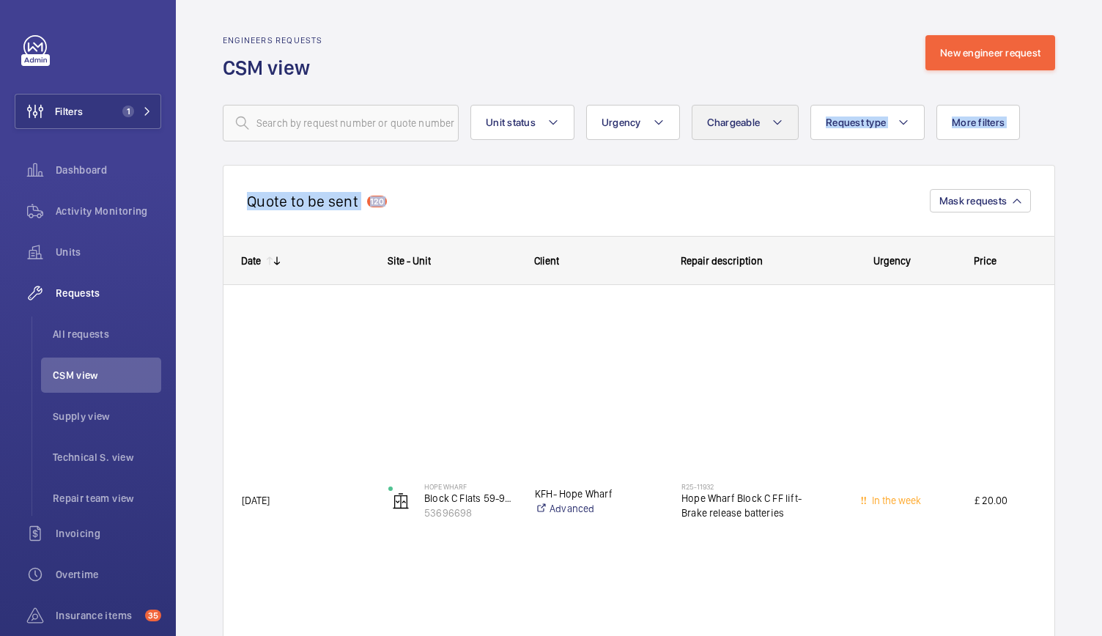
drag, startPoint x: 775, startPoint y: 150, endPoint x: 762, endPoint y: 118, distance: 34.8
click at [762, 118] on button "Chargeable" at bounding box center [745, 122] width 108 height 35
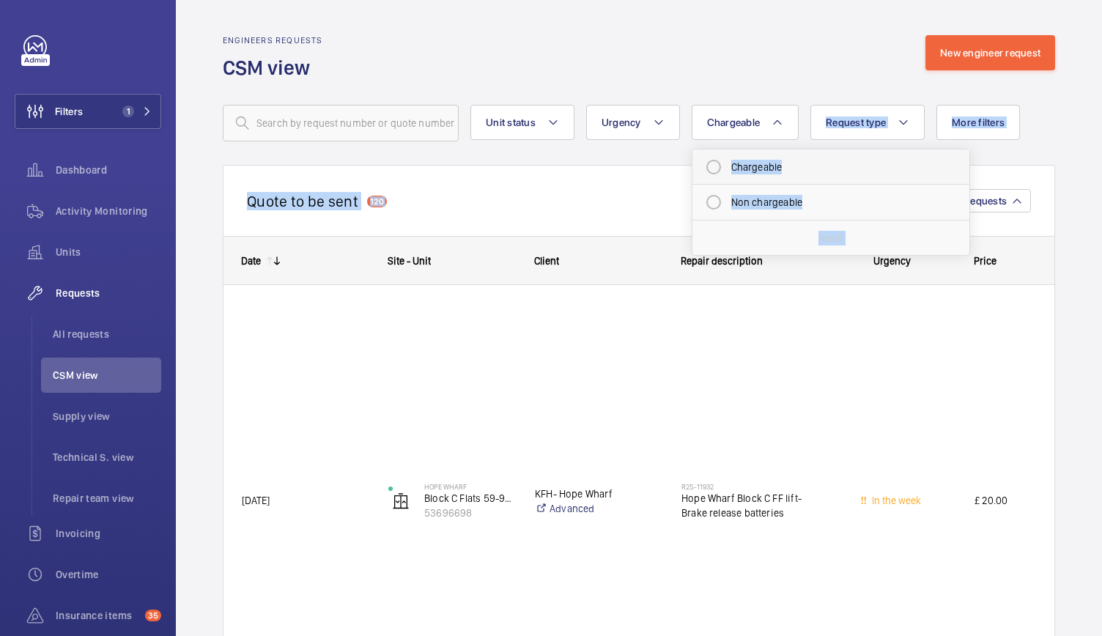
click at [737, 168] on mat-radio-button "Chargeable" at bounding box center [831, 166] width 264 height 29
radio input "true"
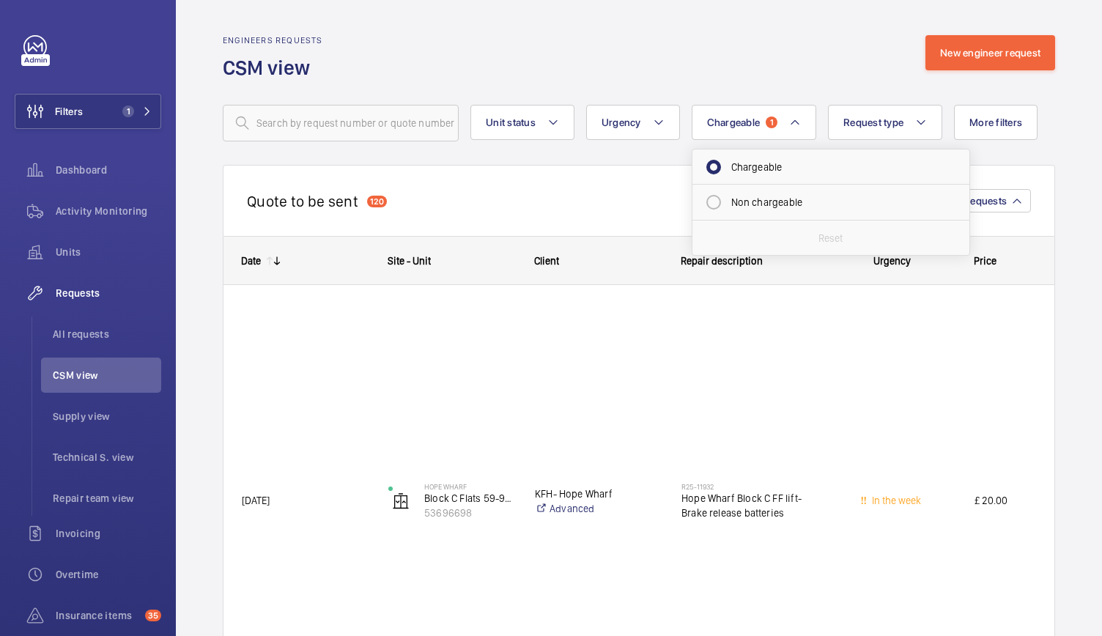
click at [77, 327] on span "All requests" at bounding box center [107, 334] width 108 height 15
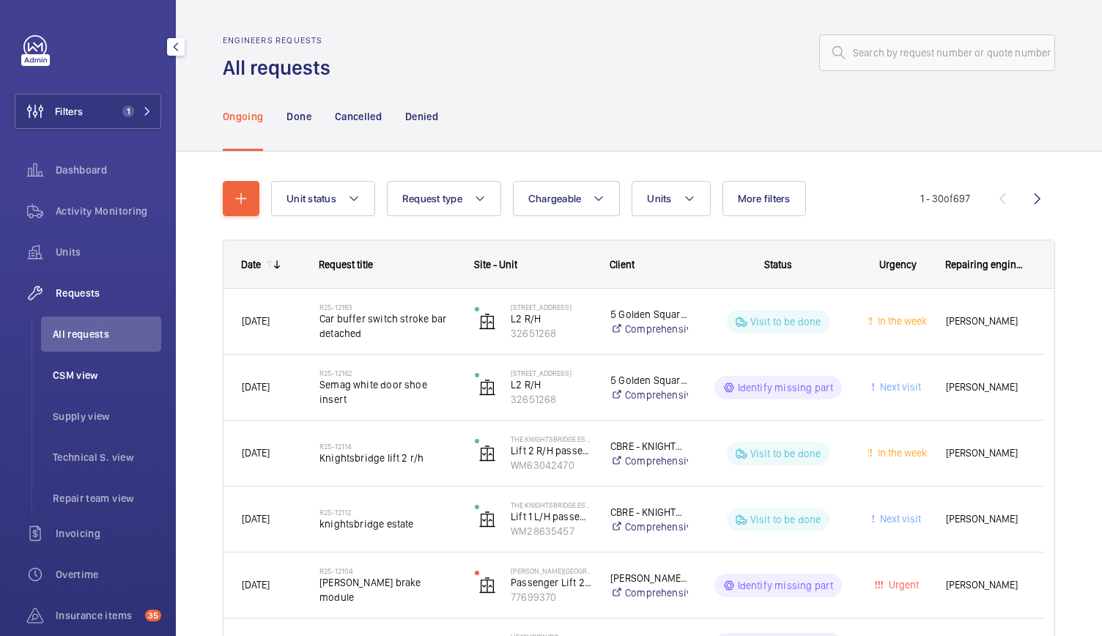
click at [78, 387] on li "CSM view" at bounding box center [101, 374] width 120 height 35
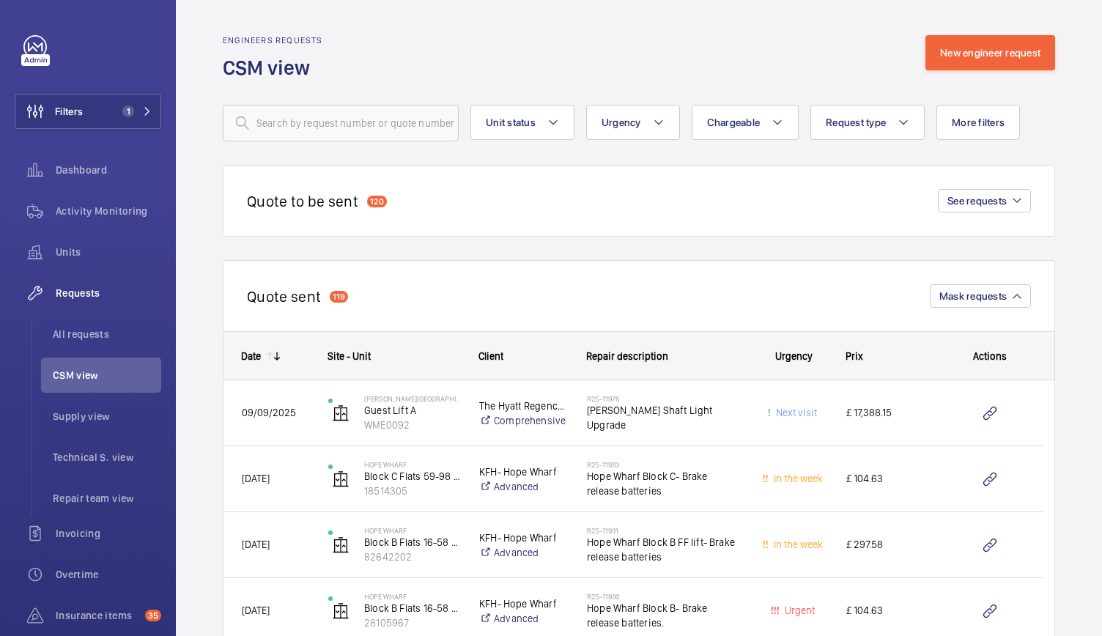
click at [487, 192] on div "Quote to be sent 120 See requests" at bounding box center [639, 201] width 832 height 72
click at [1001, 205] on button "See requests" at bounding box center [984, 200] width 93 height 23
